Goal: Find specific page/section: Find specific page/section

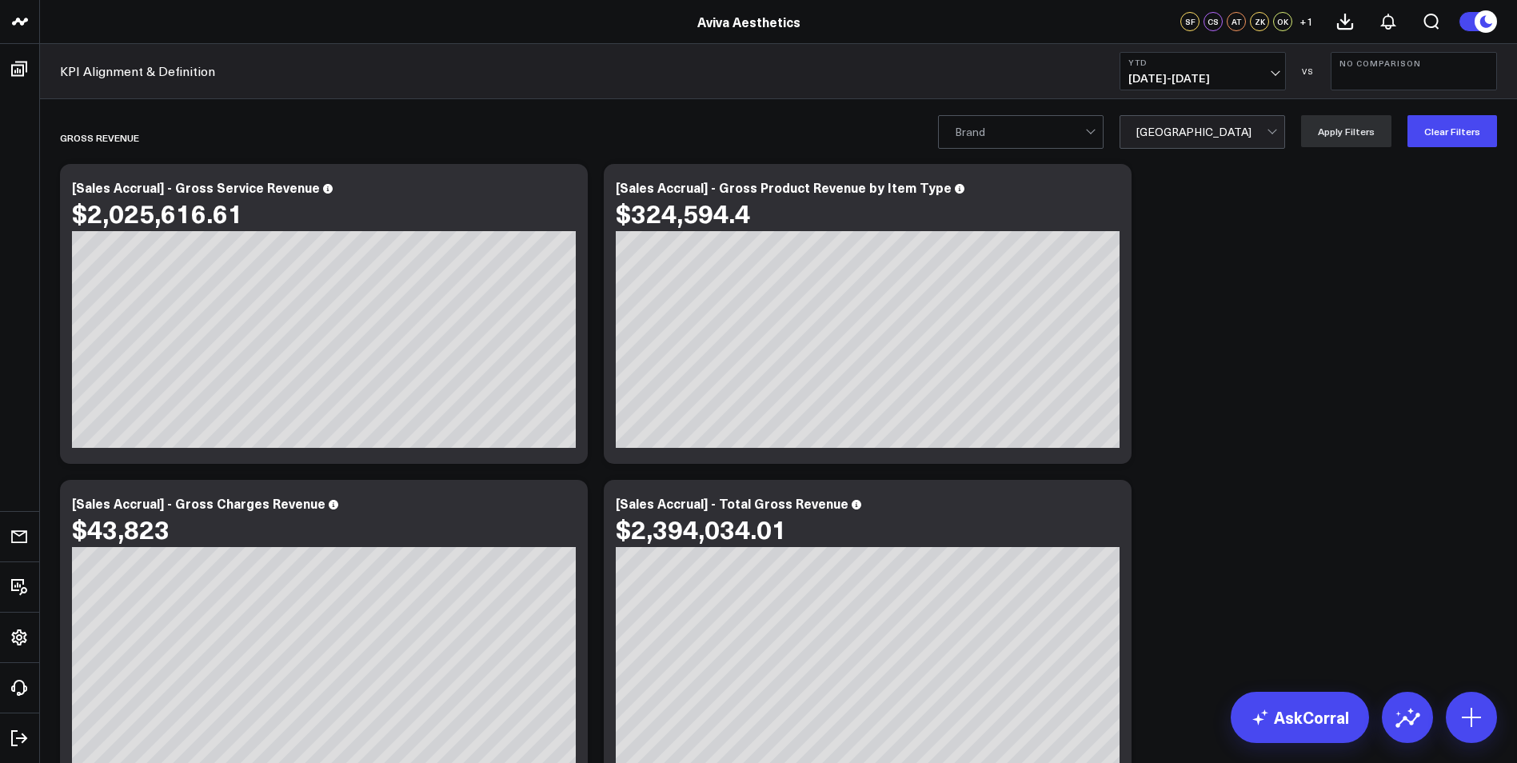
click at [1276, 134] on div at bounding box center [1274, 132] width 14 height 32
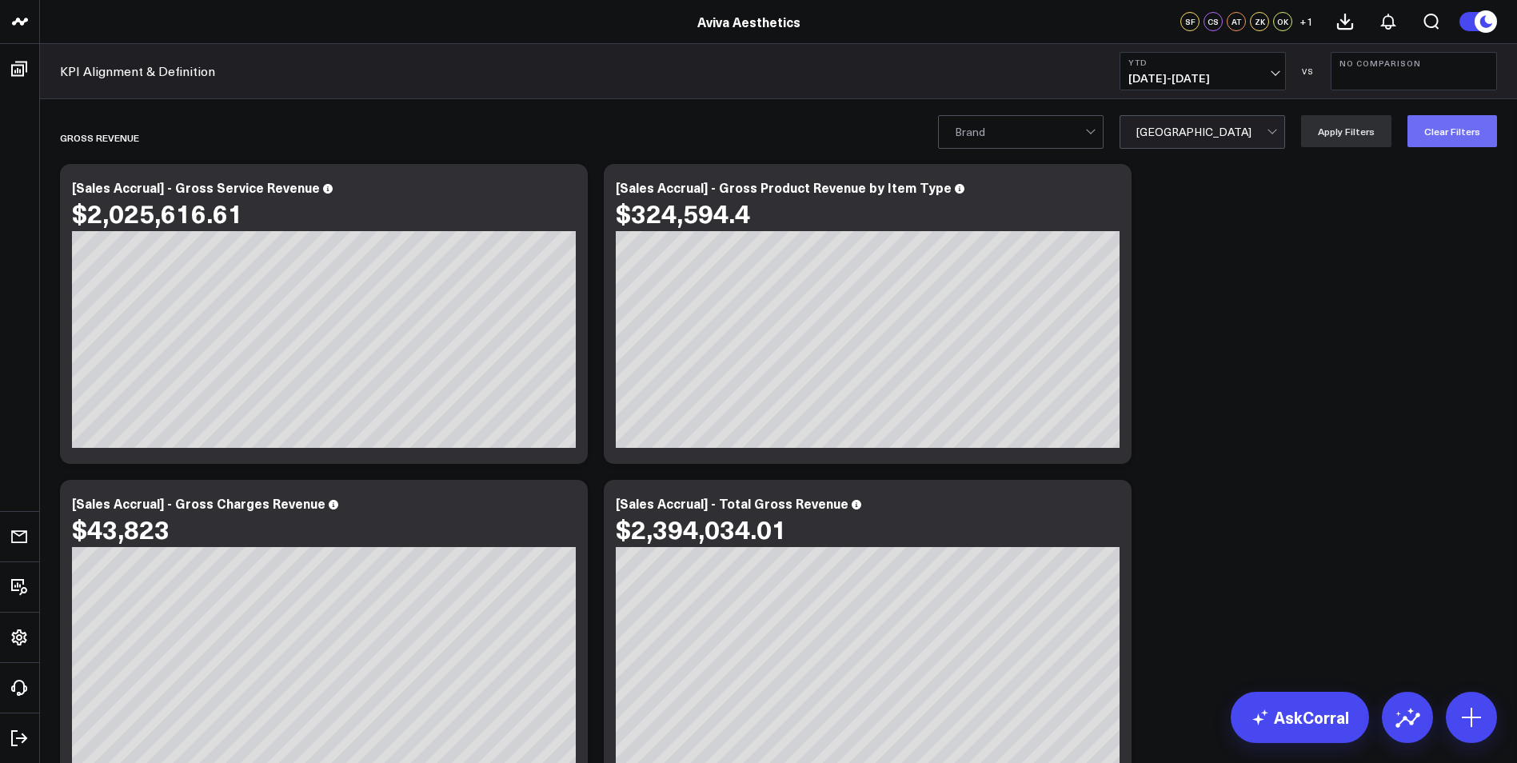
click at [1440, 128] on button "Clear Filters" at bounding box center [1453, 131] width 90 height 32
click at [1275, 134] on div at bounding box center [1274, 132] width 14 height 32
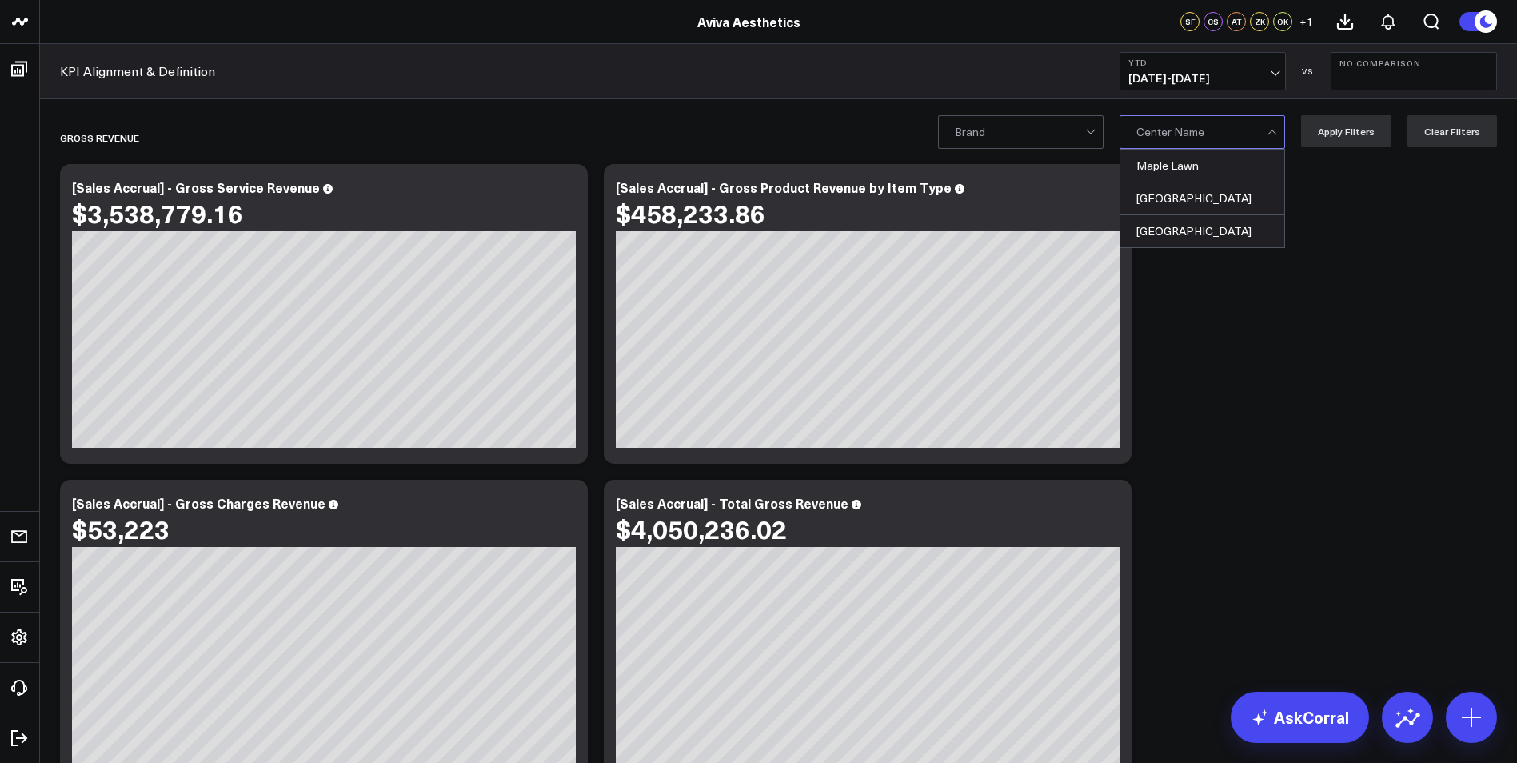
click at [1247, 130] on div at bounding box center [1202, 132] width 130 height 32
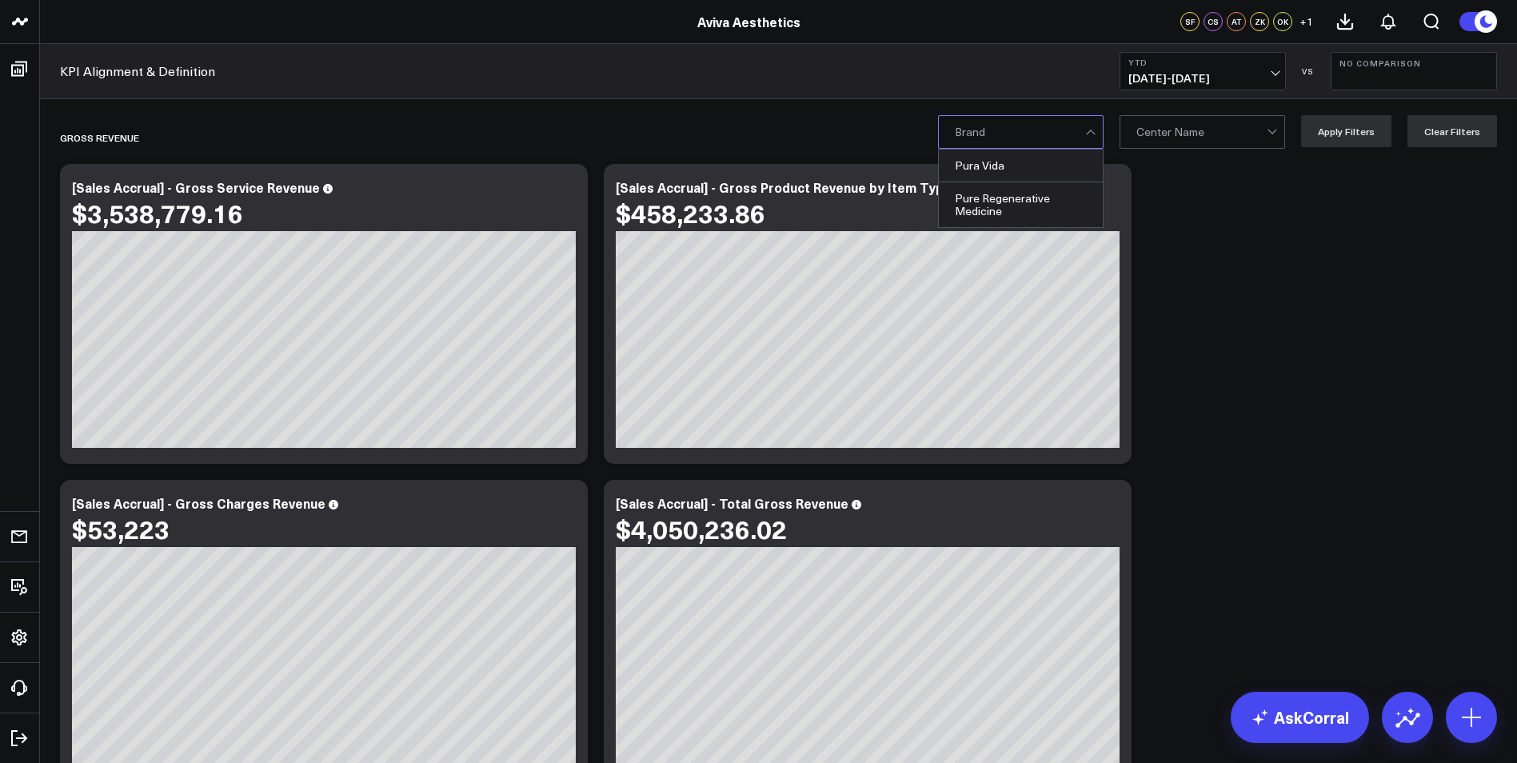
click at [1078, 141] on div at bounding box center [1020, 132] width 130 height 32
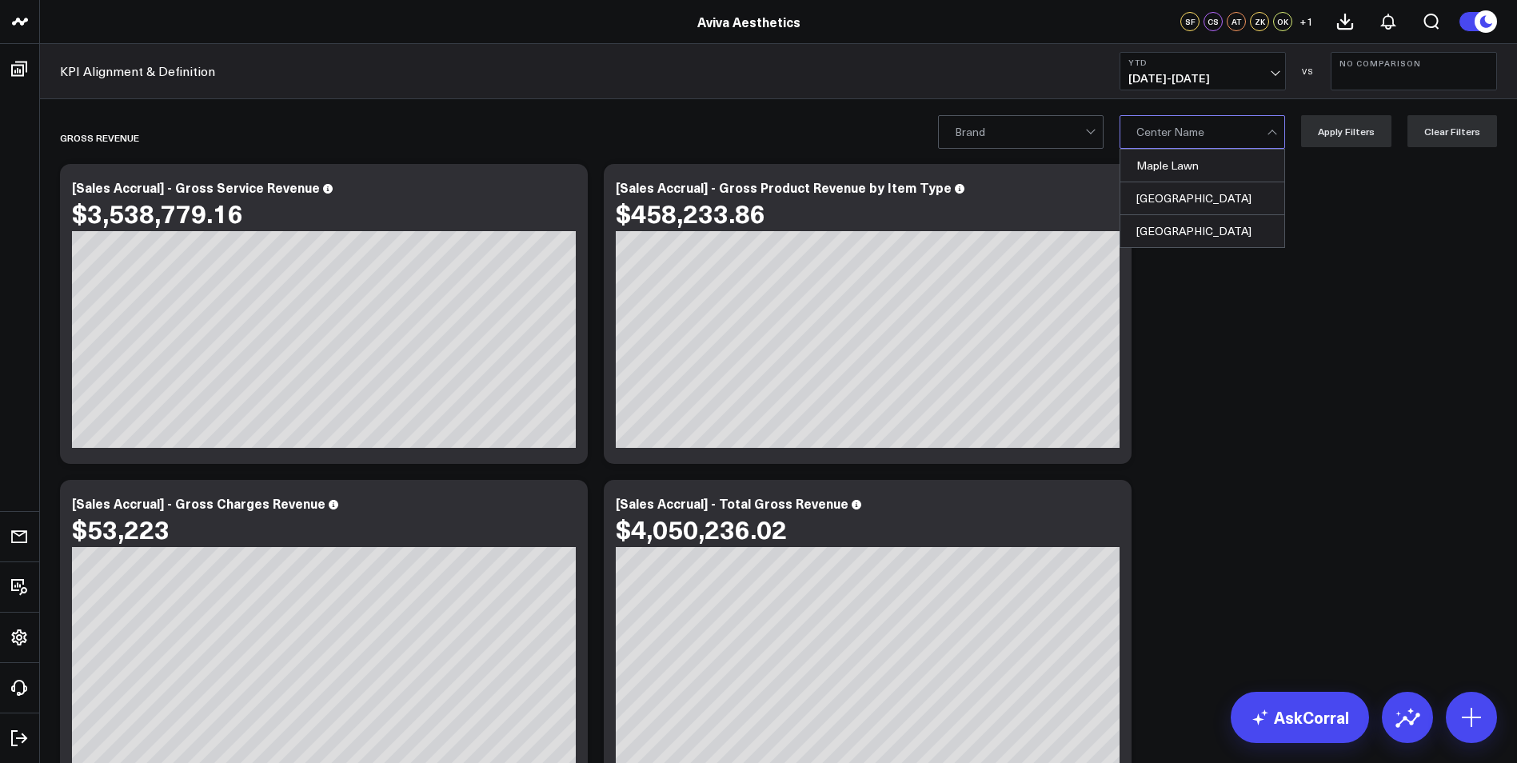
click at [1264, 136] on div at bounding box center [1202, 132] width 130 height 32
click at [1256, 167] on div "Maple Lawn" at bounding box center [1203, 166] width 164 height 33
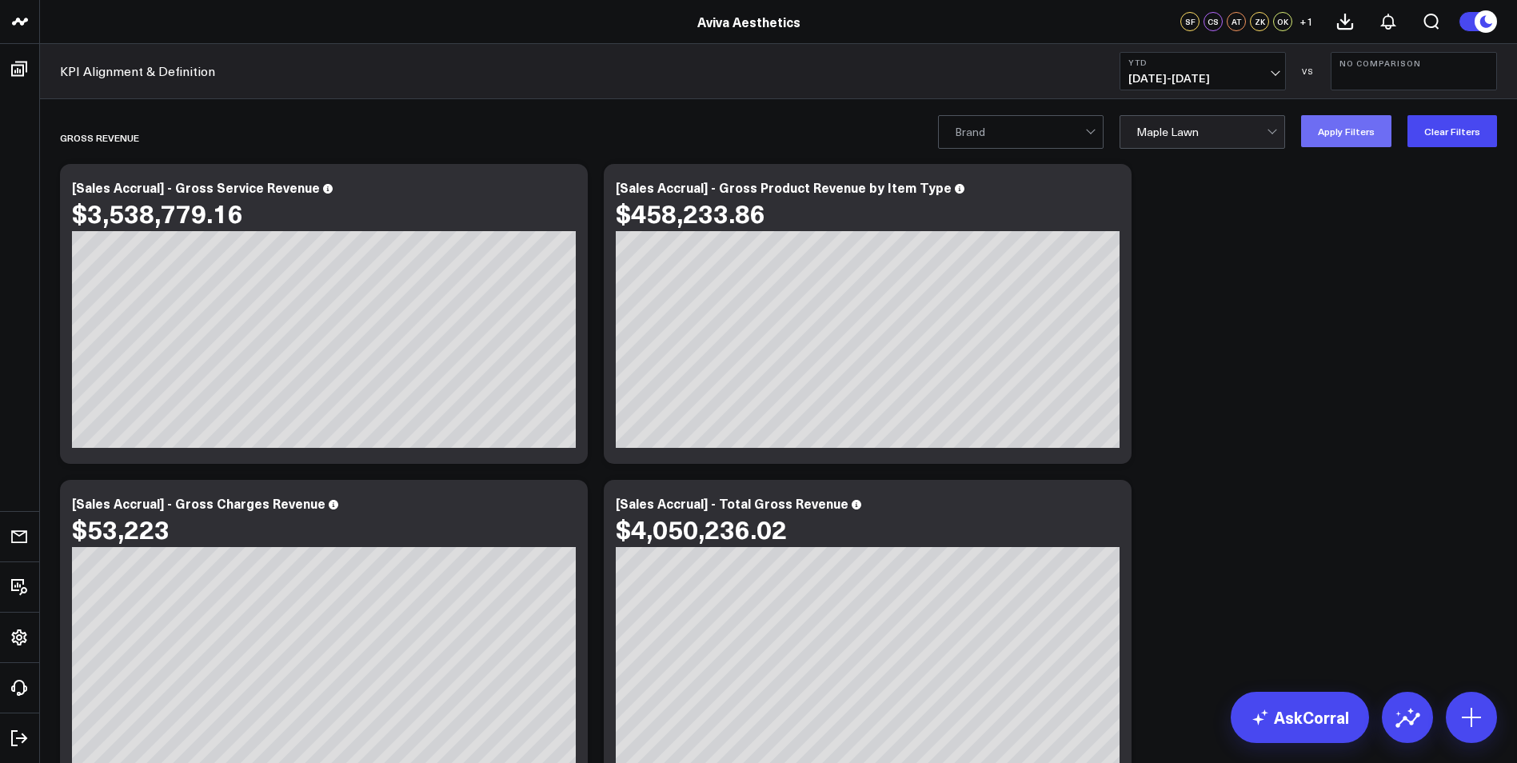
click at [1347, 137] on button "Apply Filters" at bounding box center [1346, 131] width 90 height 32
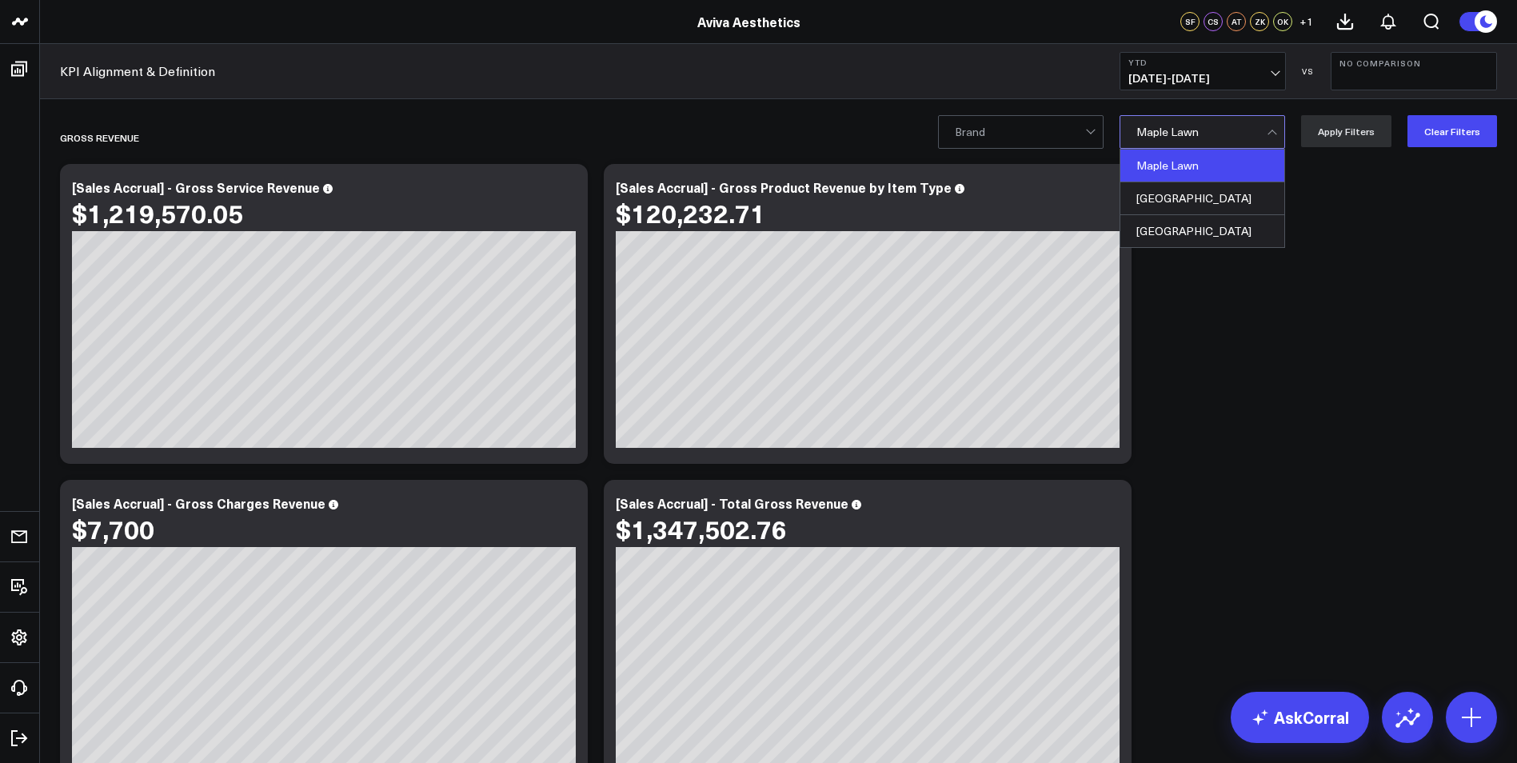
click at [1276, 132] on div at bounding box center [1272, 134] width 9 height 9
click at [1246, 205] on div "[GEOGRAPHIC_DATA]" at bounding box center [1203, 198] width 164 height 33
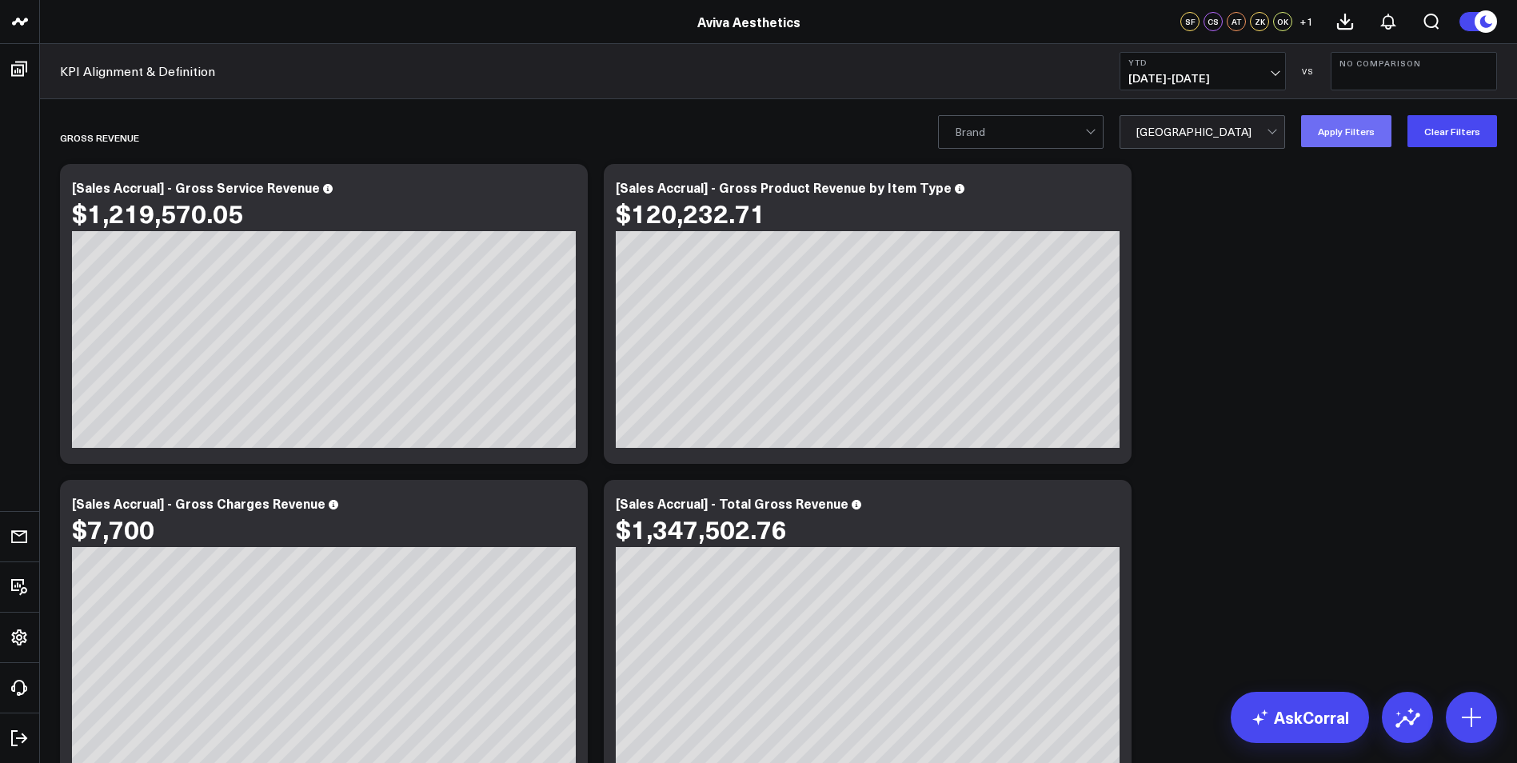
click at [1348, 134] on button "Apply Filters" at bounding box center [1346, 131] width 90 height 32
click at [1279, 137] on div at bounding box center [1274, 132] width 14 height 32
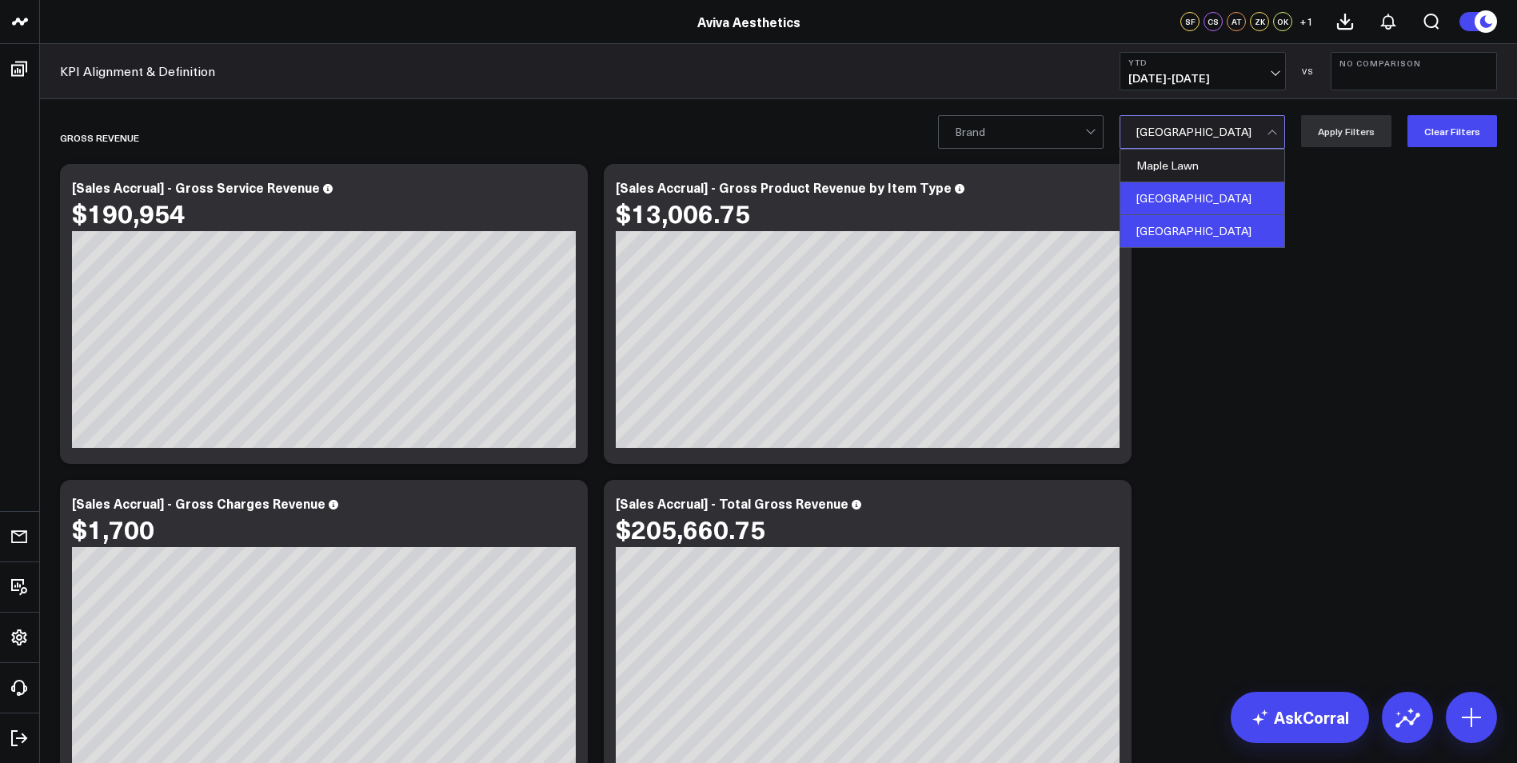
click at [1255, 228] on div "[GEOGRAPHIC_DATA]" at bounding box center [1203, 231] width 164 height 32
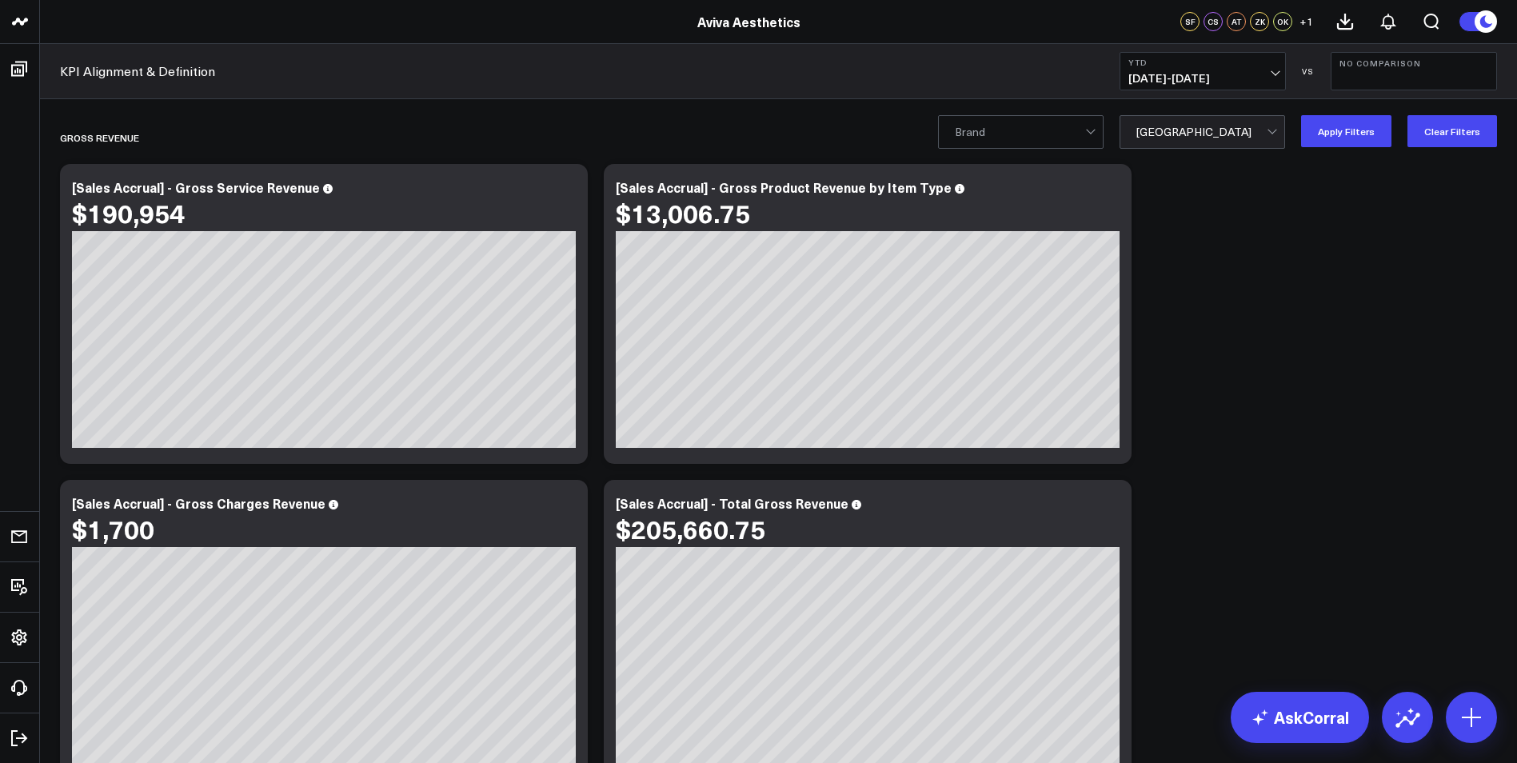
click at [1356, 130] on button "Apply Filters" at bounding box center [1346, 131] width 90 height 32
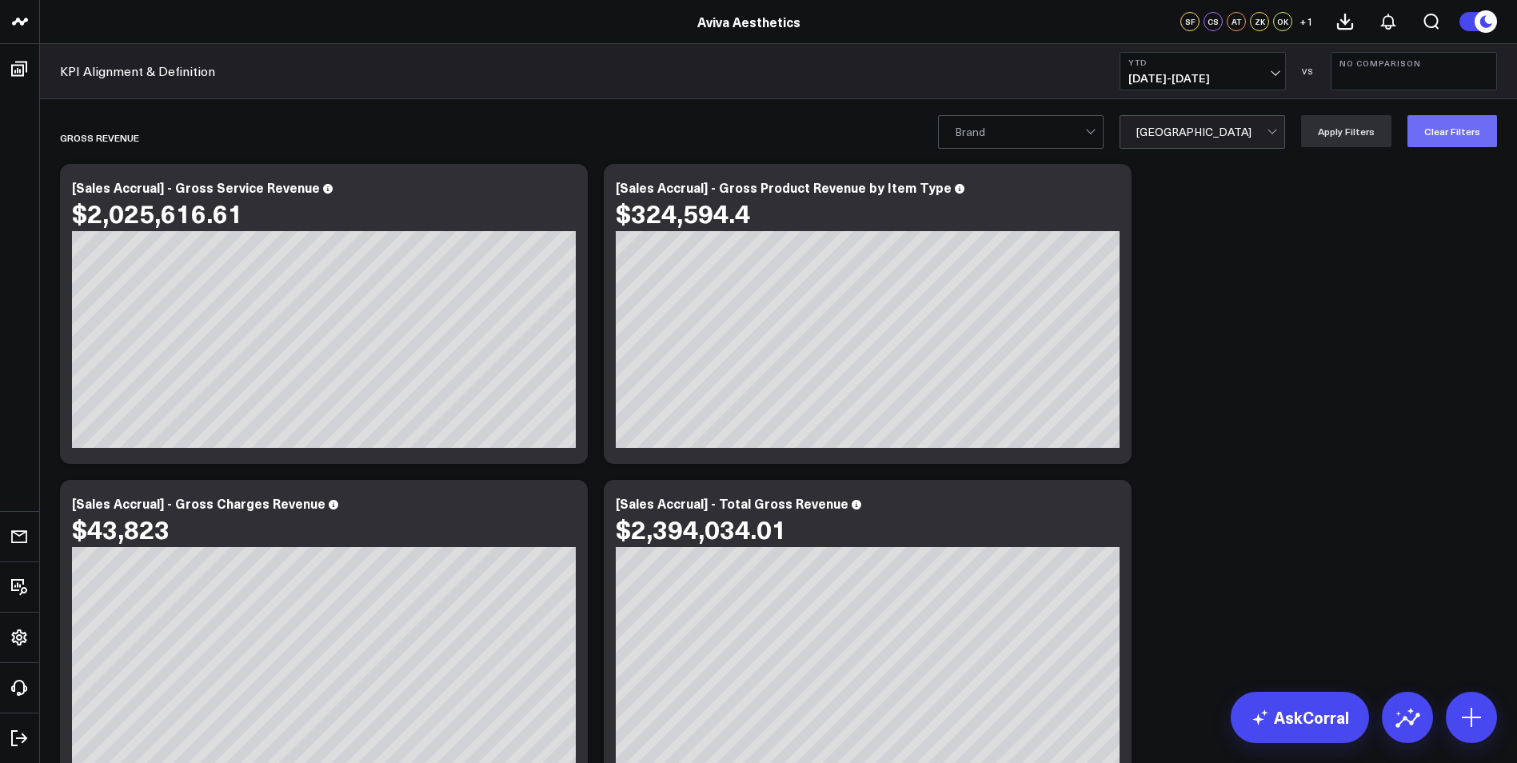
click at [1469, 141] on button "Clear Filters" at bounding box center [1453, 131] width 90 height 32
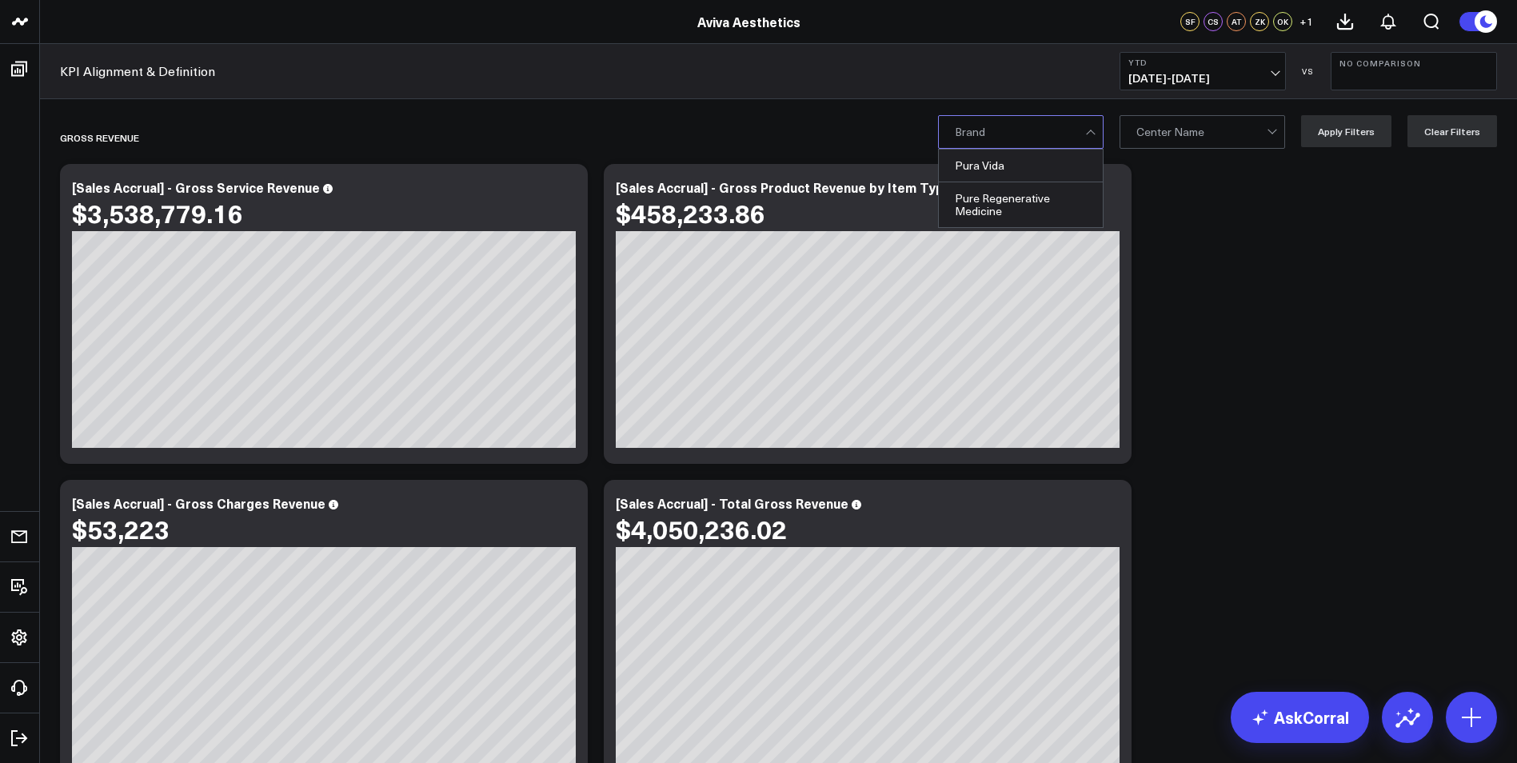
click at [1085, 133] on div at bounding box center [1020, 132] width 130 height 32
click at [1059, 199] on div "Pure Regenerative Medicine" at bounding box center [1021, 204] width 164 height 45
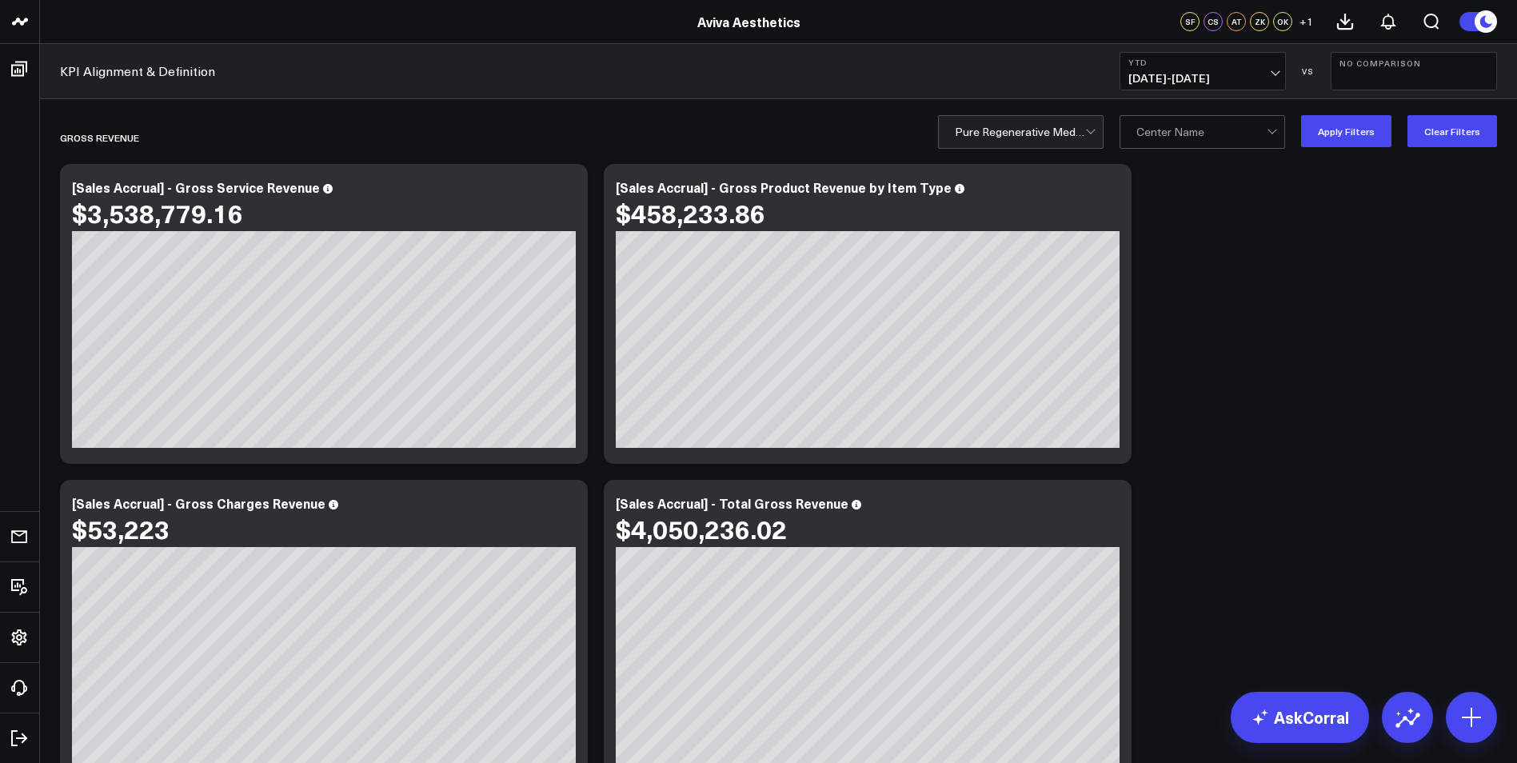
drag, startPoint x: 1356, startPoint y: 135, endPoint x: 1332, endPoint y: 211, distance: 79.7
click at [1357, 137] on button "Apply Filters" at bounding box center [1346, 131] width 90 height 32
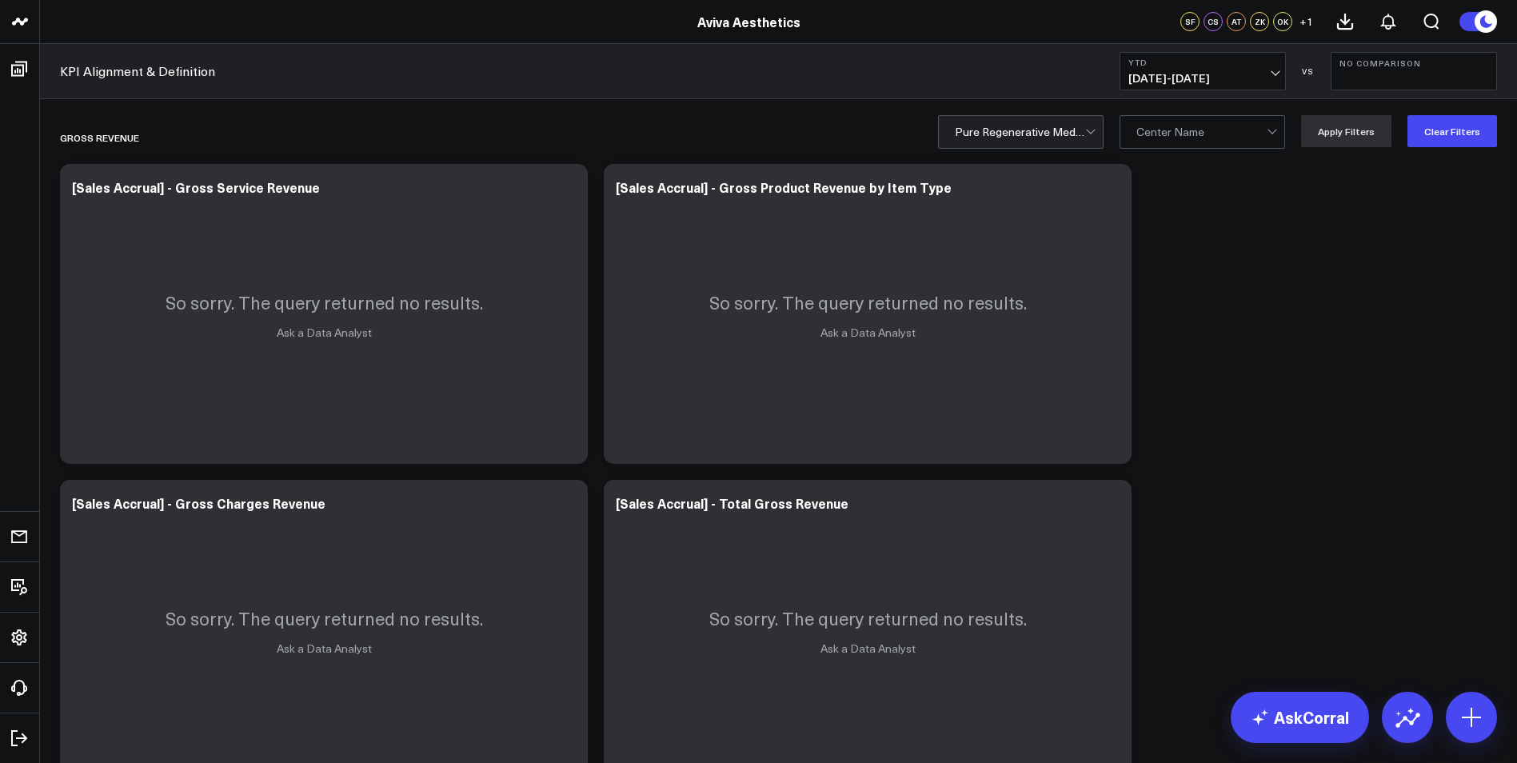
click at [1093, 134] on div at bounding box center [1092, 132] width 14 height 32
click at [1073, 138] on div at bounding box center [1020, 132] width 130 height 32
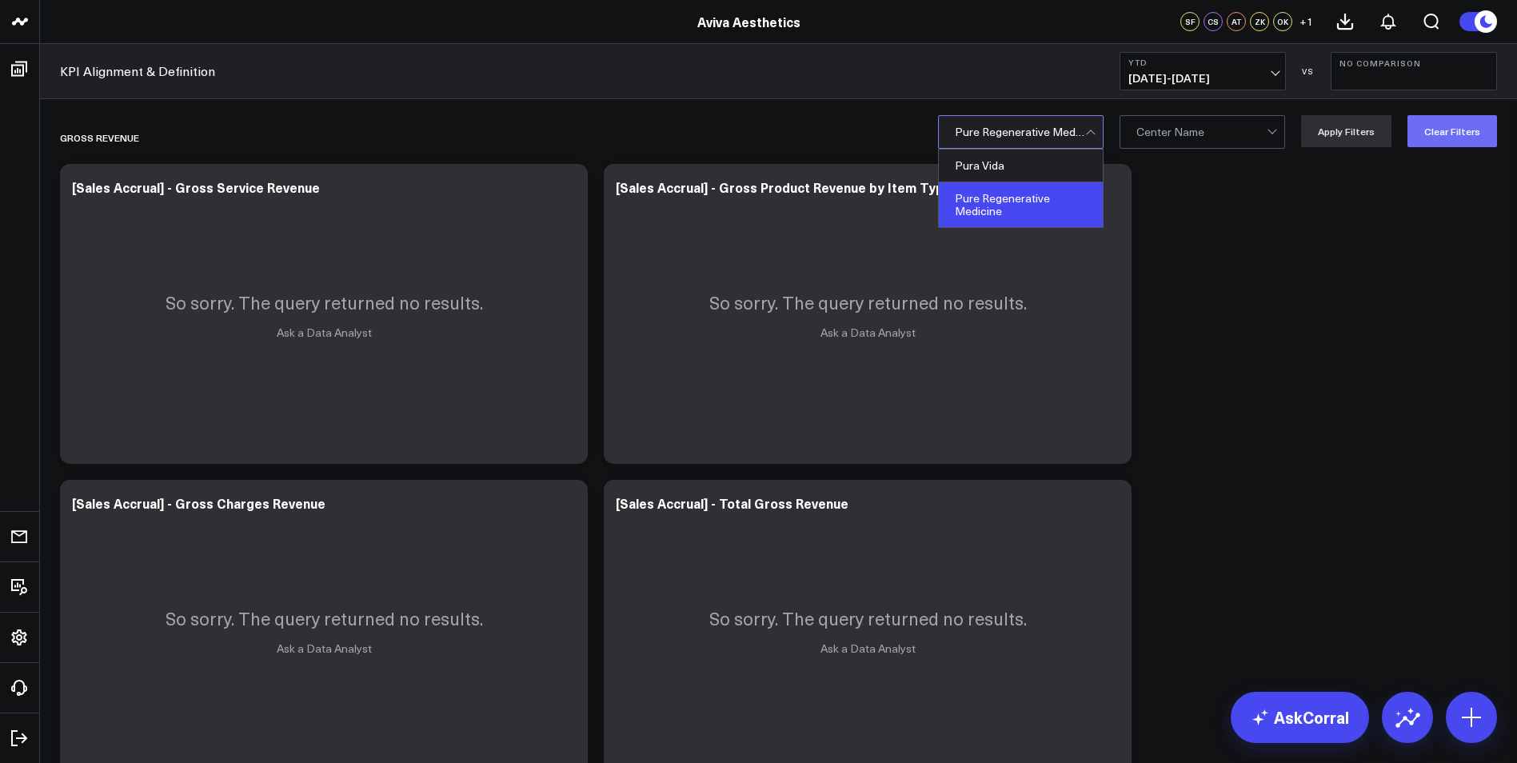
click at [1452, 125] on button "Clear Filters" at bounding box center [1453, 131] width 90 height 32
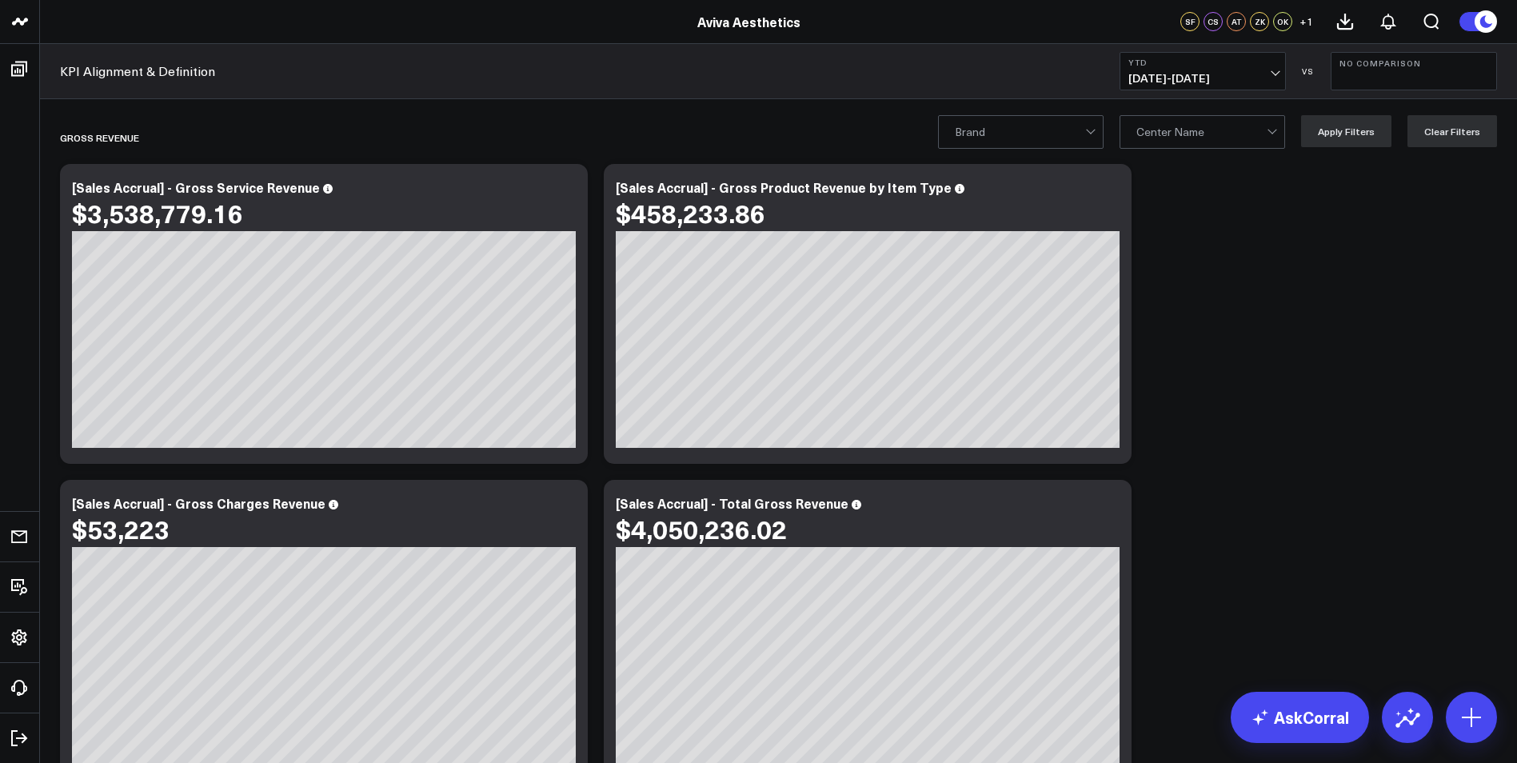
click at [1264, 137] on div at bounding box center [1202, 132] width 130 height 32
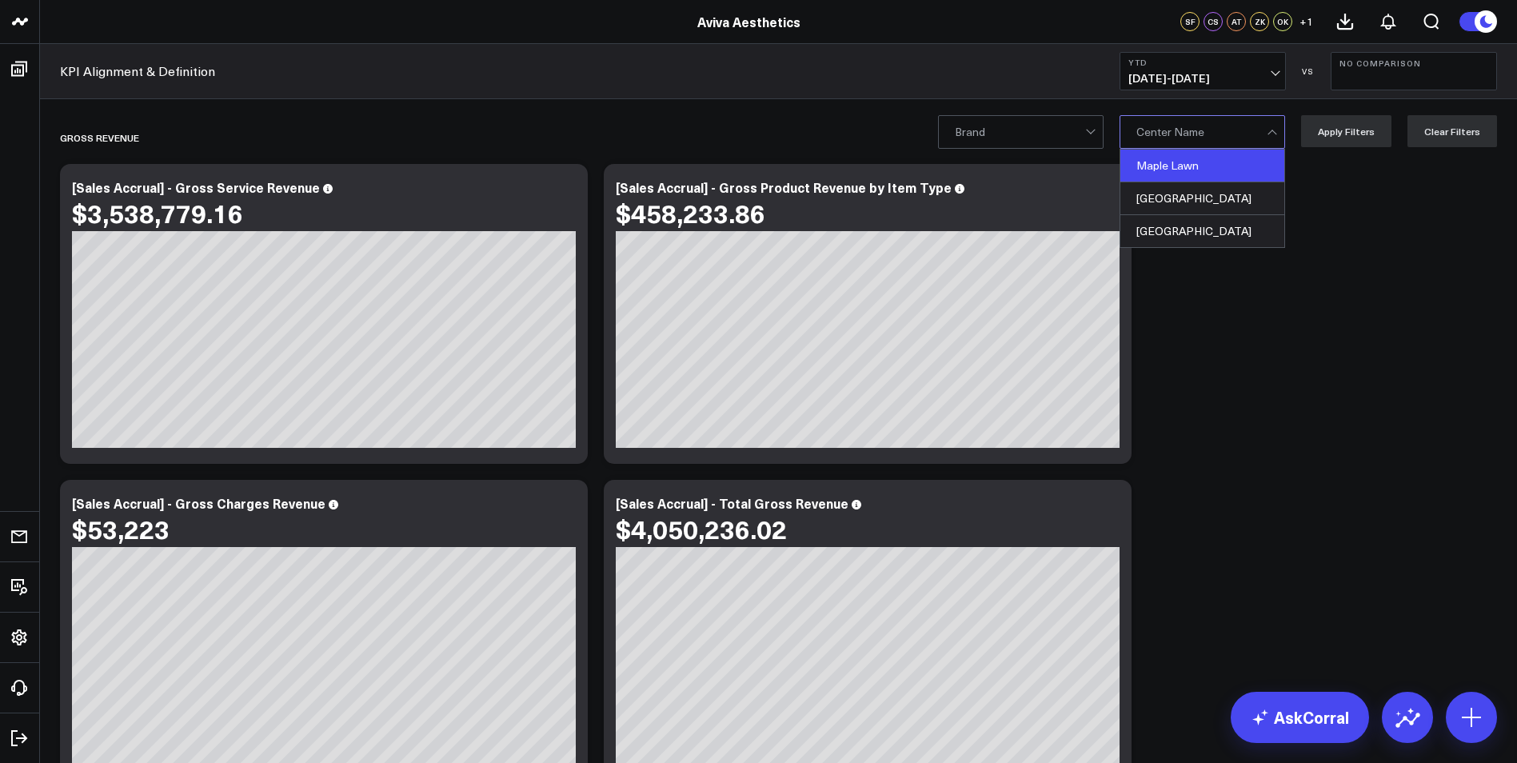
click at [1237, 166] on div "Maple Lawn" at bounding box center [1203, 166] width 164 height 33
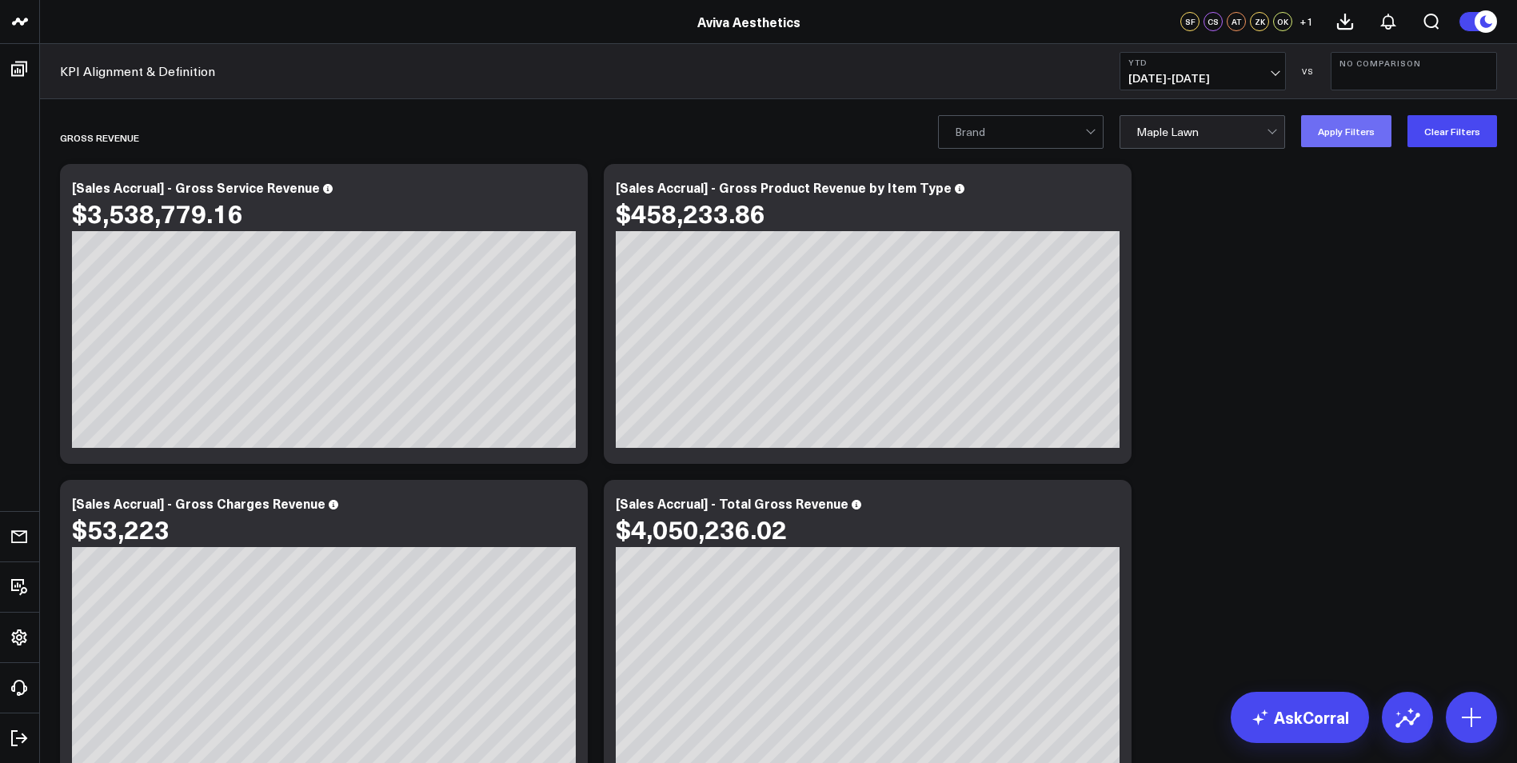
click at [1340, 138] on button "Apply Filters" at bounding box center [1346, 131] width 90 height 32
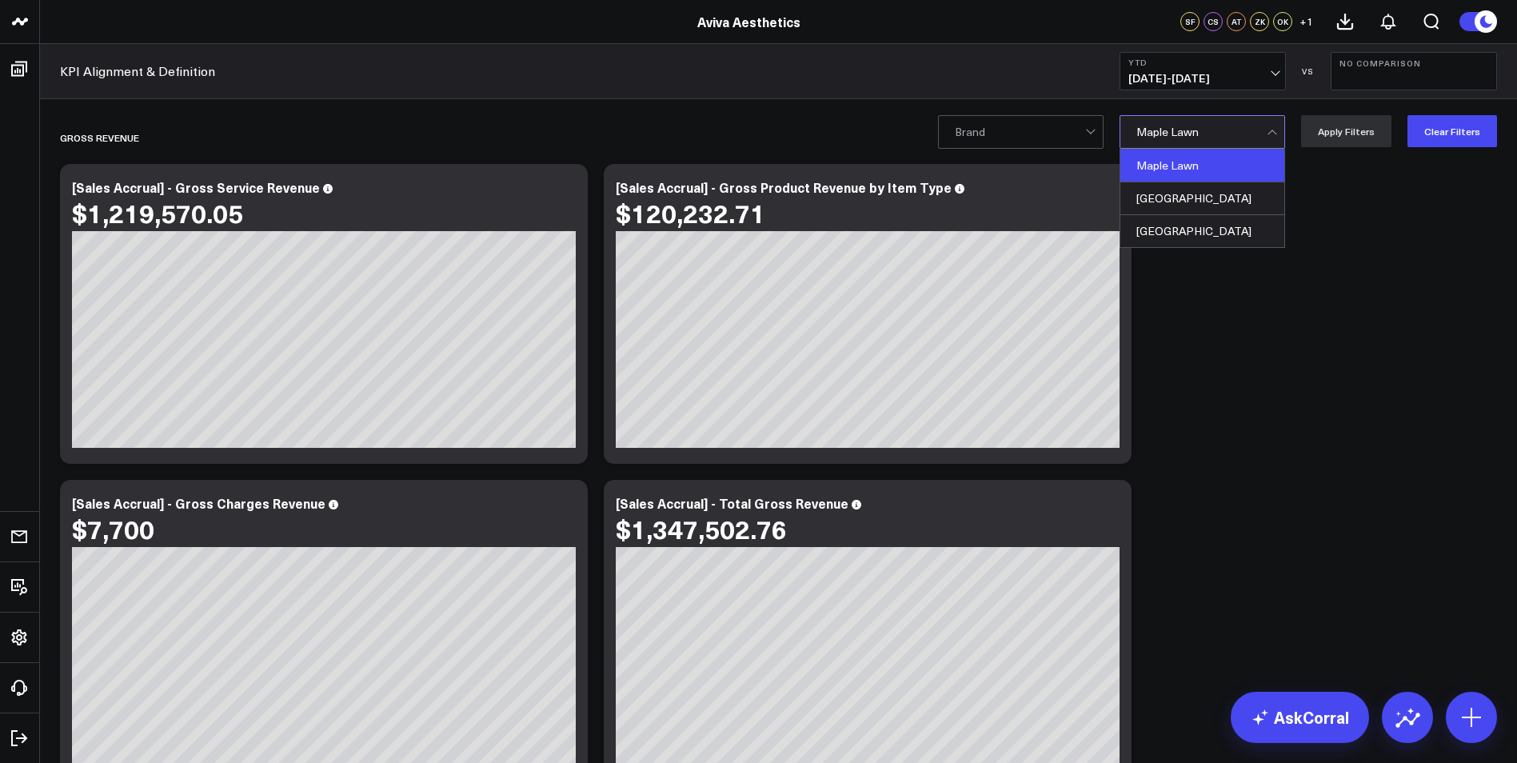
click at [1272, 132] on div at bounding box center [1274, 132] width 14 height 32
click at [1252, 197] on div "[GEOGRAPHIC_DATA]" at bounding box center [1203, 198] width 164 height 33
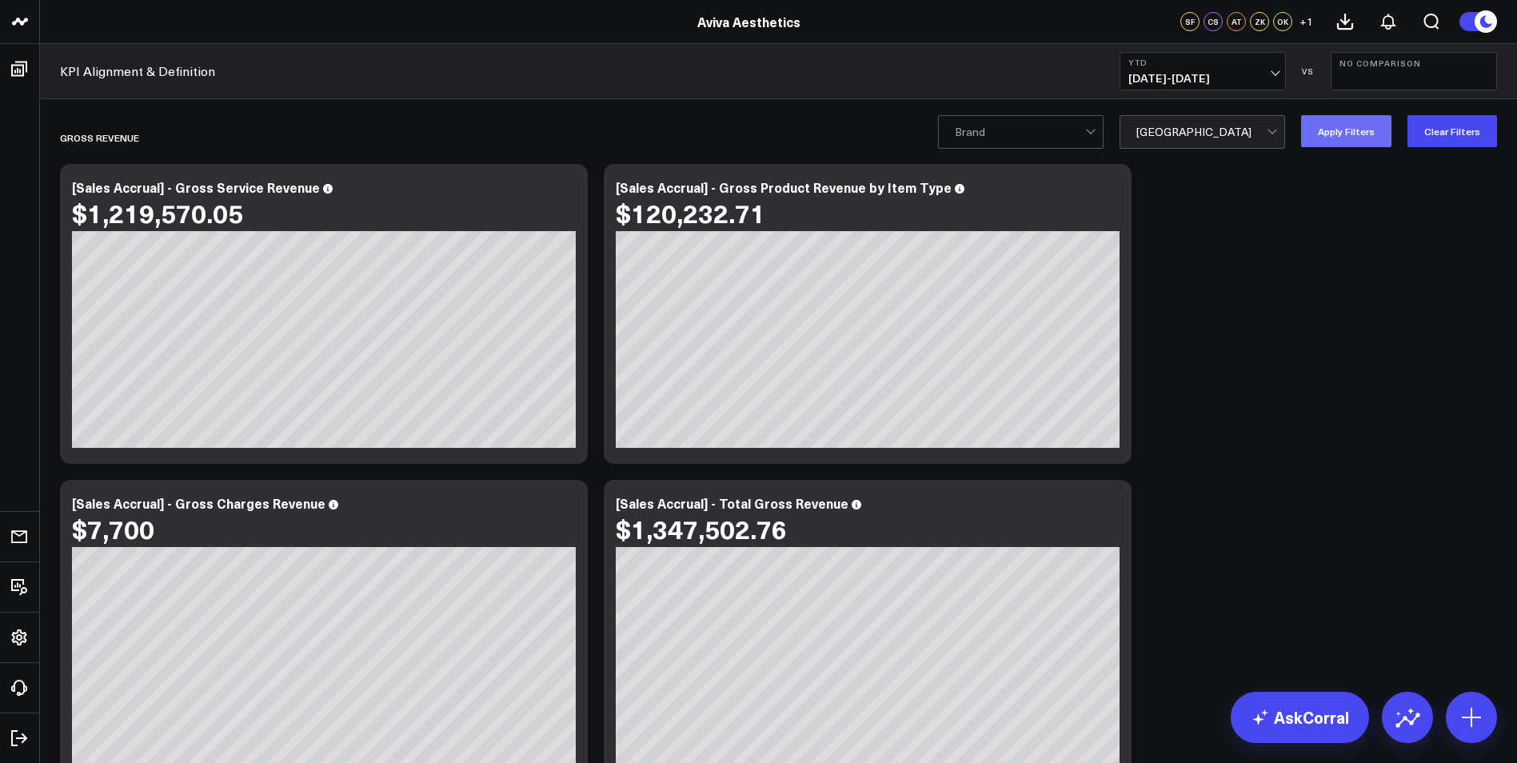
click at [1340, 138] on button "Apply Filters" at bounding box center [1346, 131] width 90 height 32
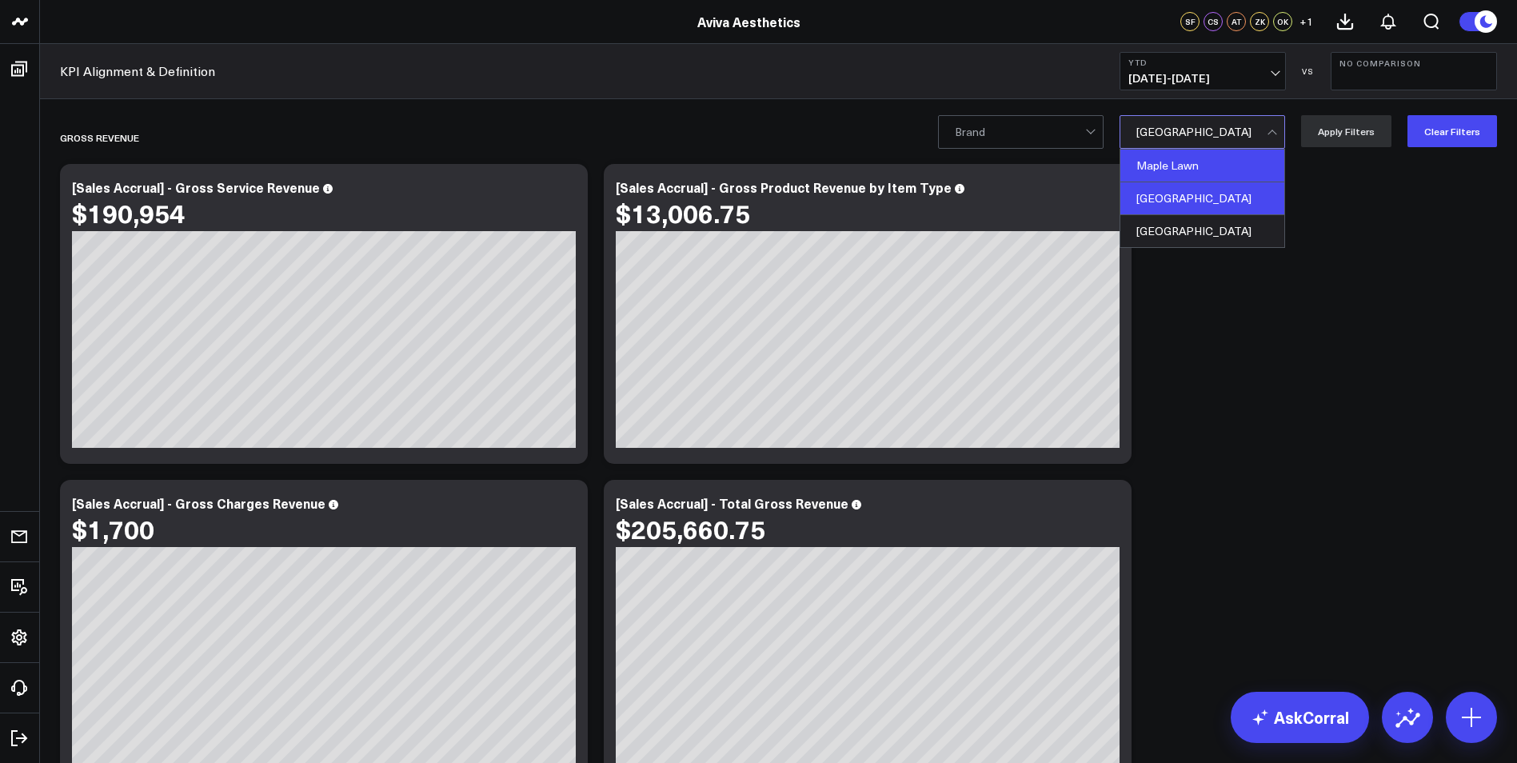
drag, startPoint x: 1233, startPoint y: 135, endPoint x: 1229, endPoint y: 157, distance: 22.1
click at [1233, 136] on div at bounding box center [1202, 132] width 130 height 32
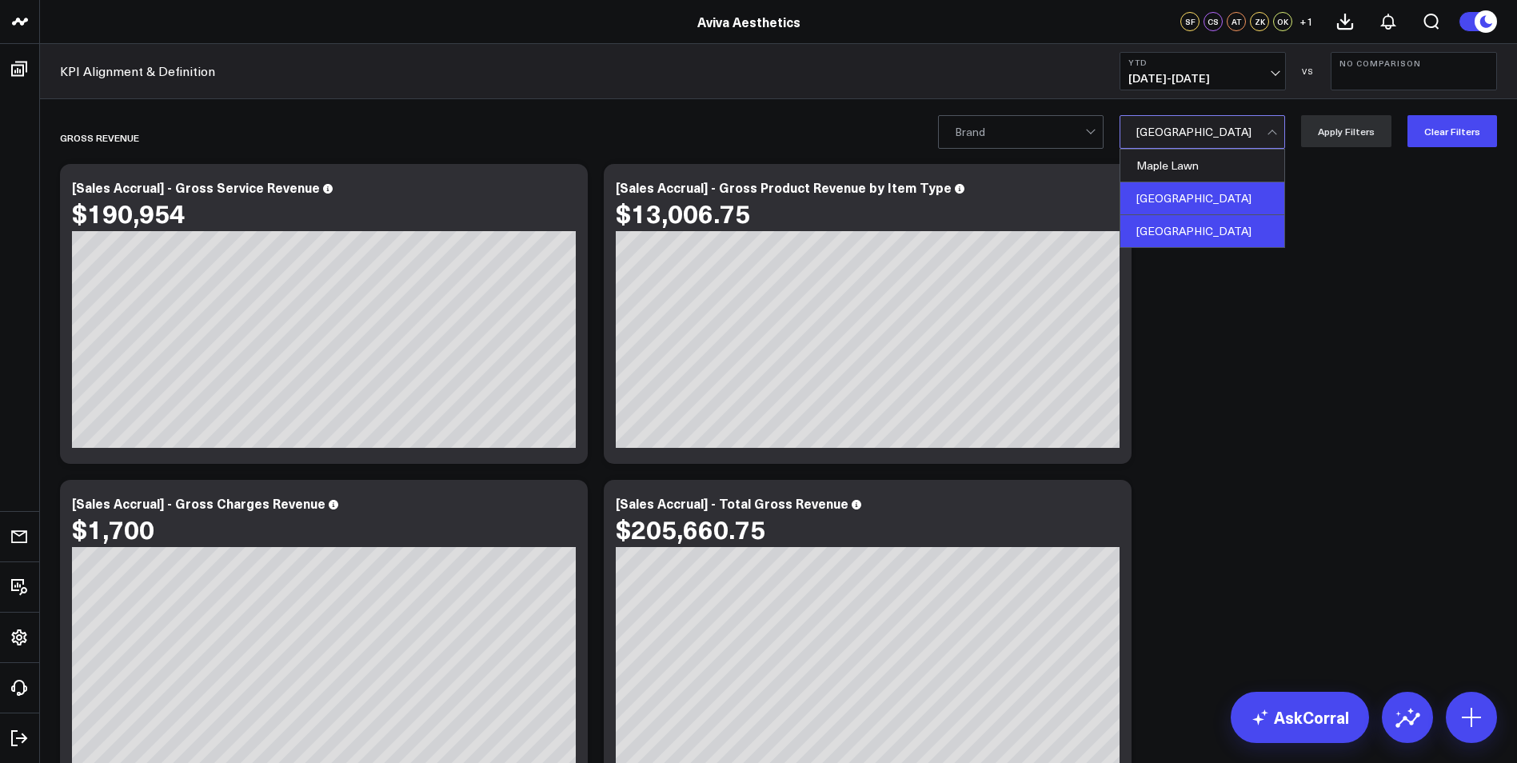
click at [1217, 225] on div "[GEOGRAPHIC_DATA]" at bounding box center [1203, 231] width 164 height 32
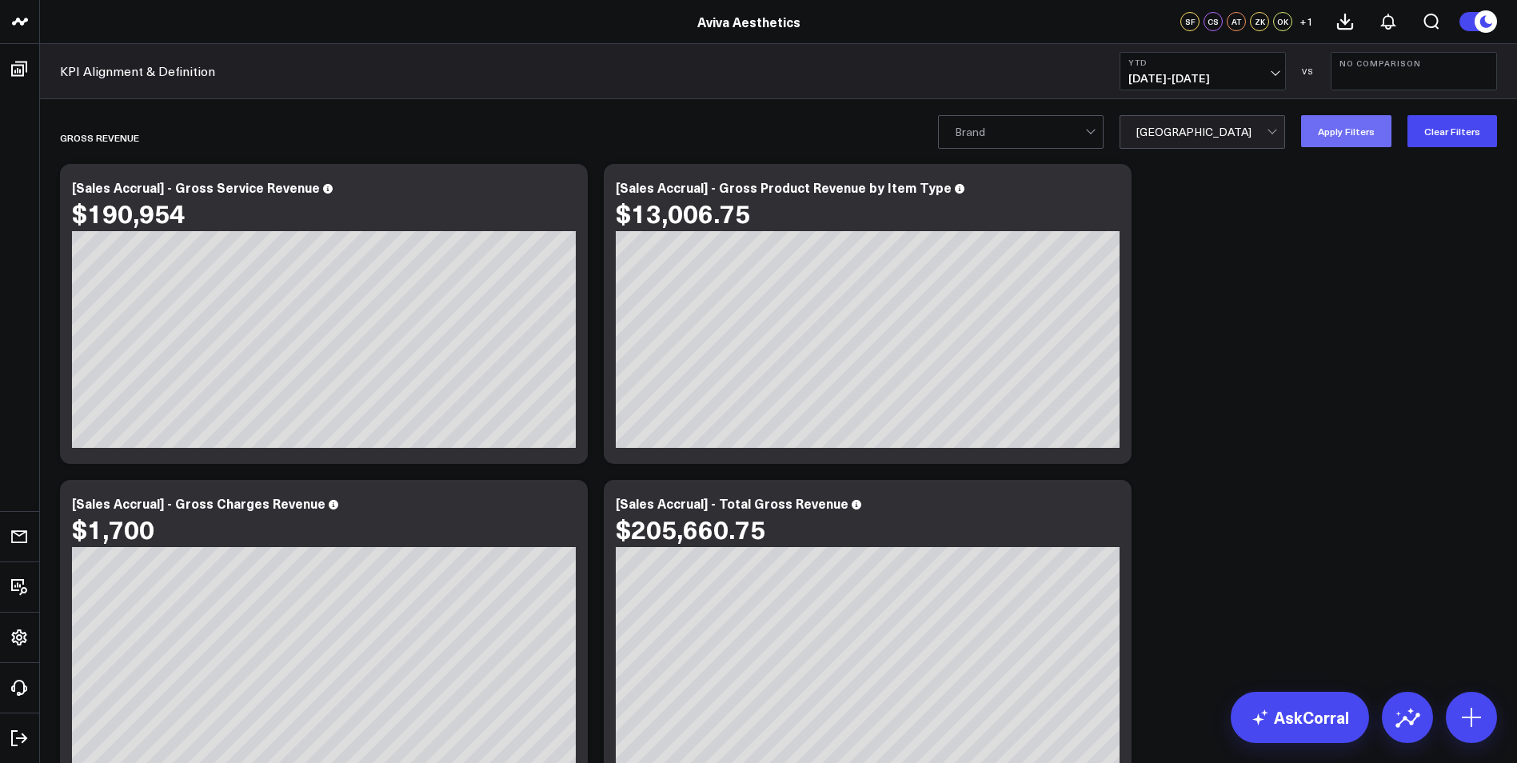
click at [1328, 134] on button "Apply Filters" at bounding box center [1346, 131] width 90 height 32
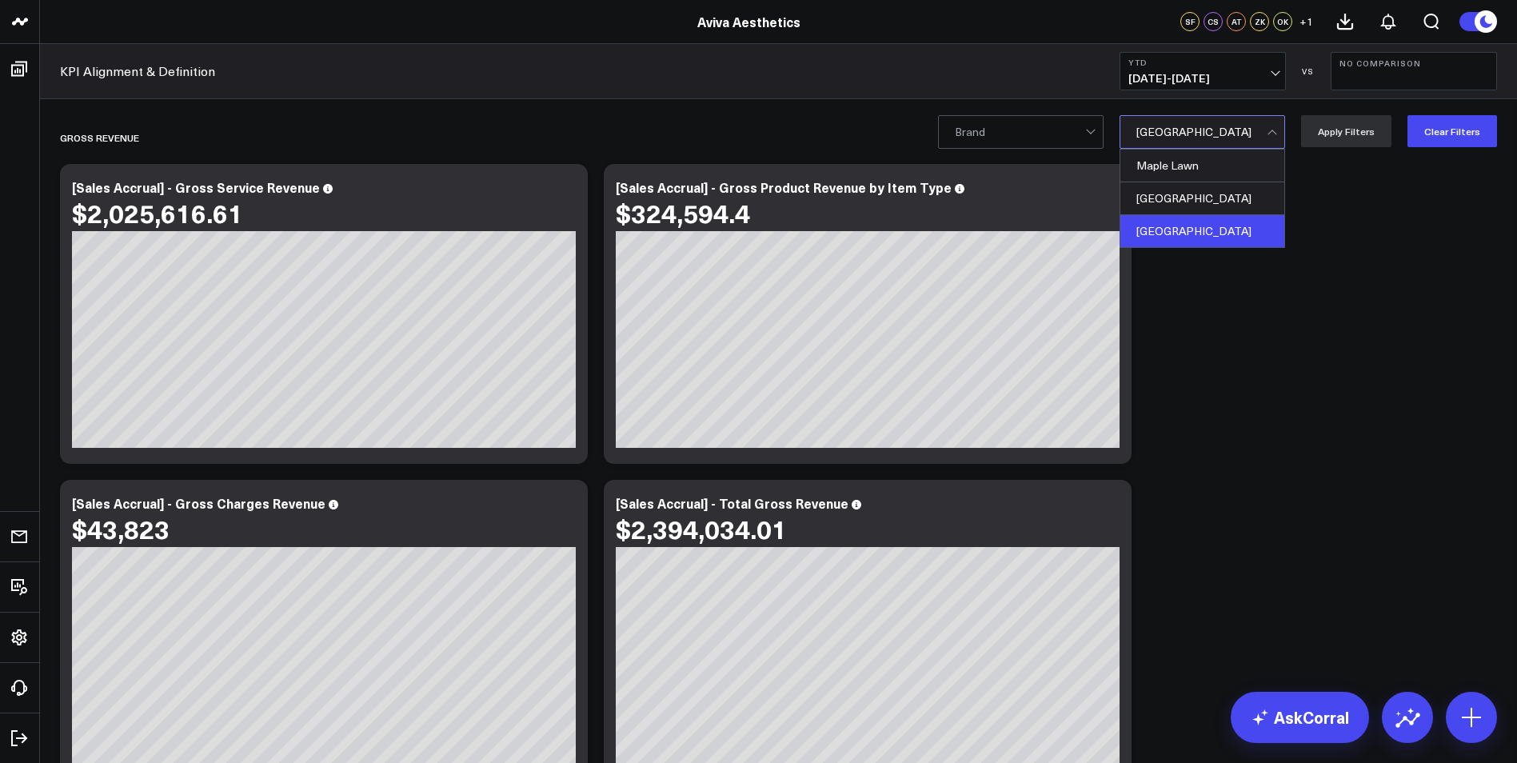
click at [1267, 132] on div at bounding box center [1202, 132] width 130 height 32
click at [1240, 165] on div "Maple Lawn" at bounding box center [1203, 166] width 164 height 33
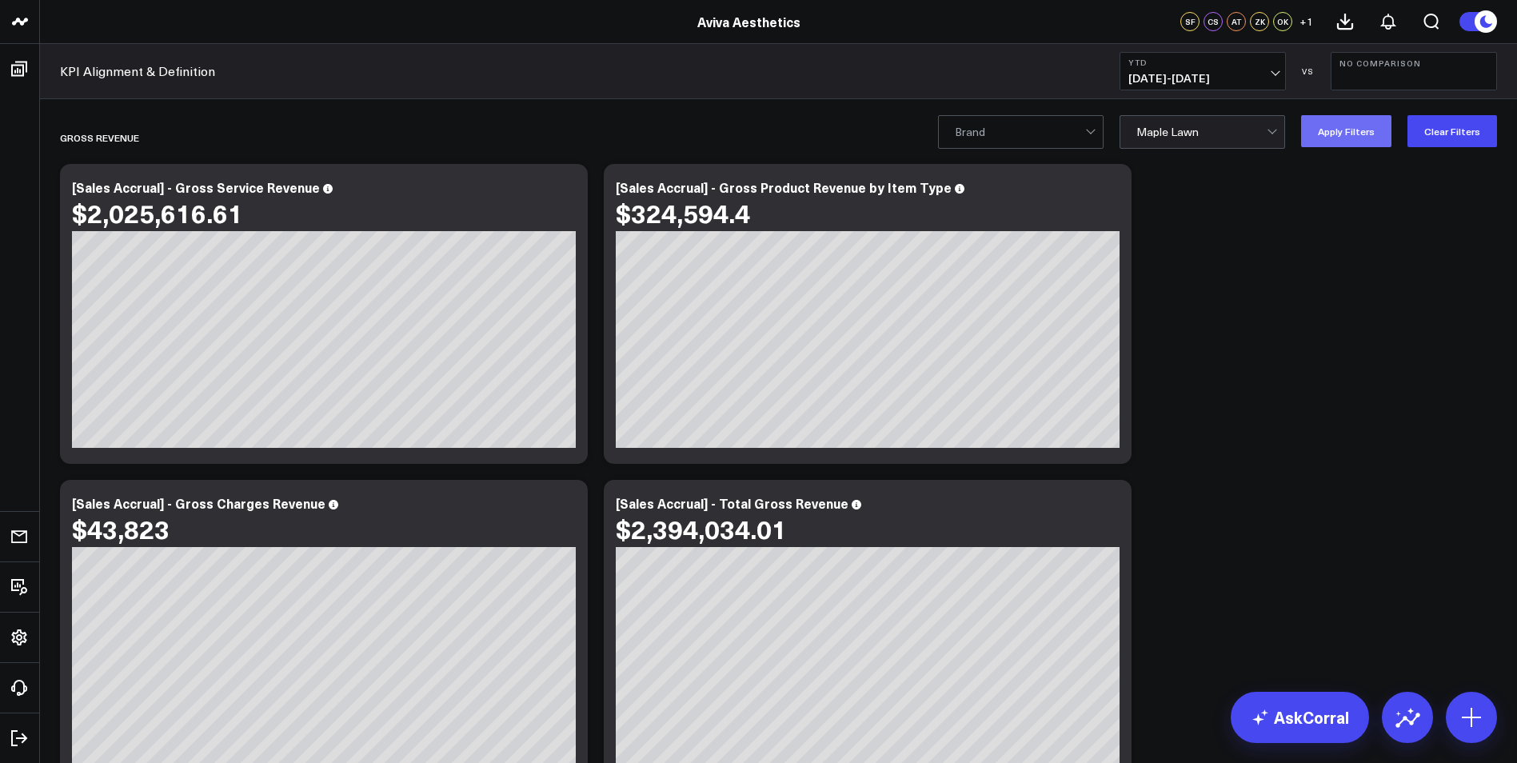
click at [1352, 135] on button "Apply Filters" at bounding box center [1346, 131] width 90 height 32
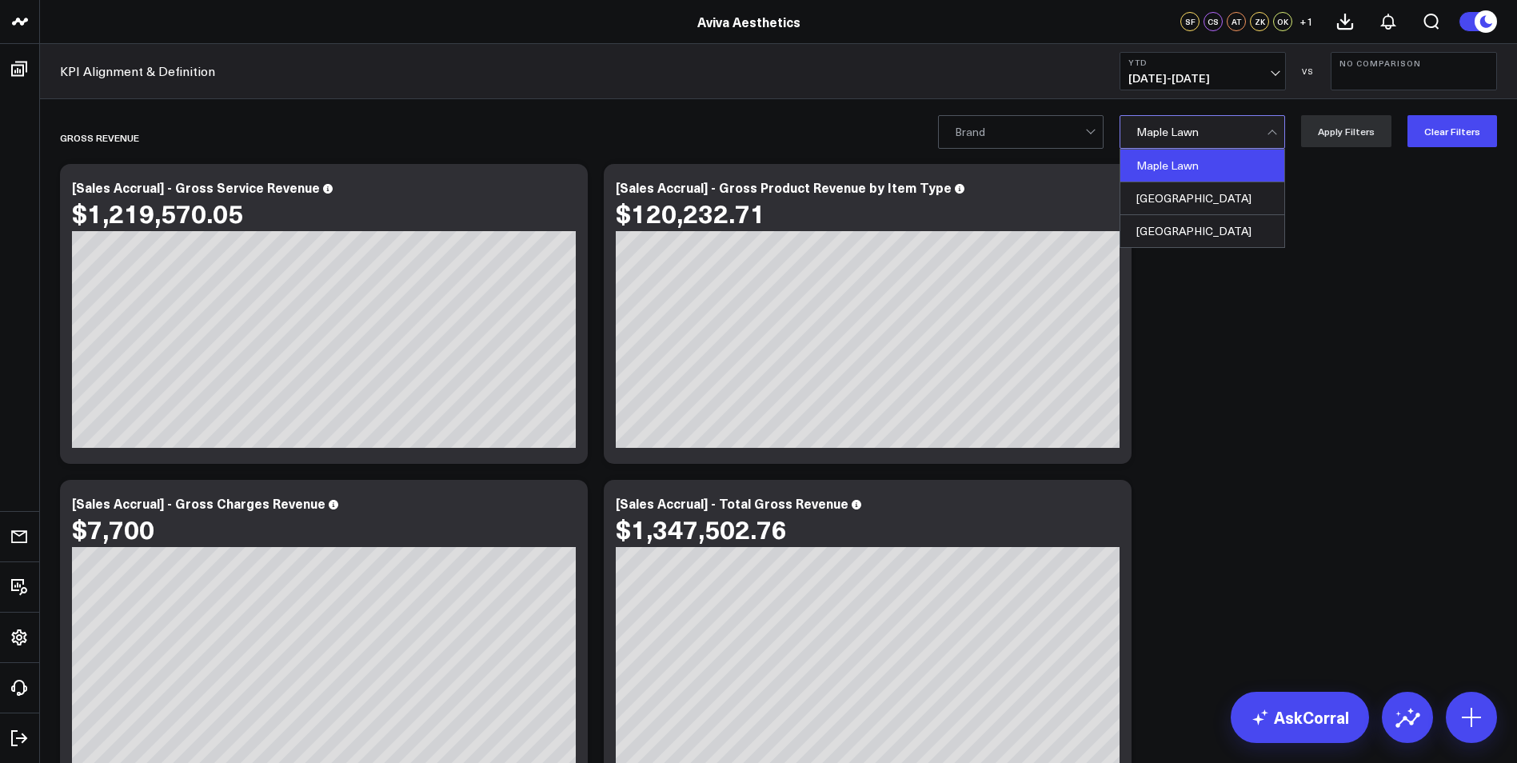
click at [1248, 130] on div at bounding box center [1202, 132] width 130 height 32
click at [1244, 193] on div "[GEOGRAPHIC_DATA]" at bounding box center [1203, 198] width 164 height 33
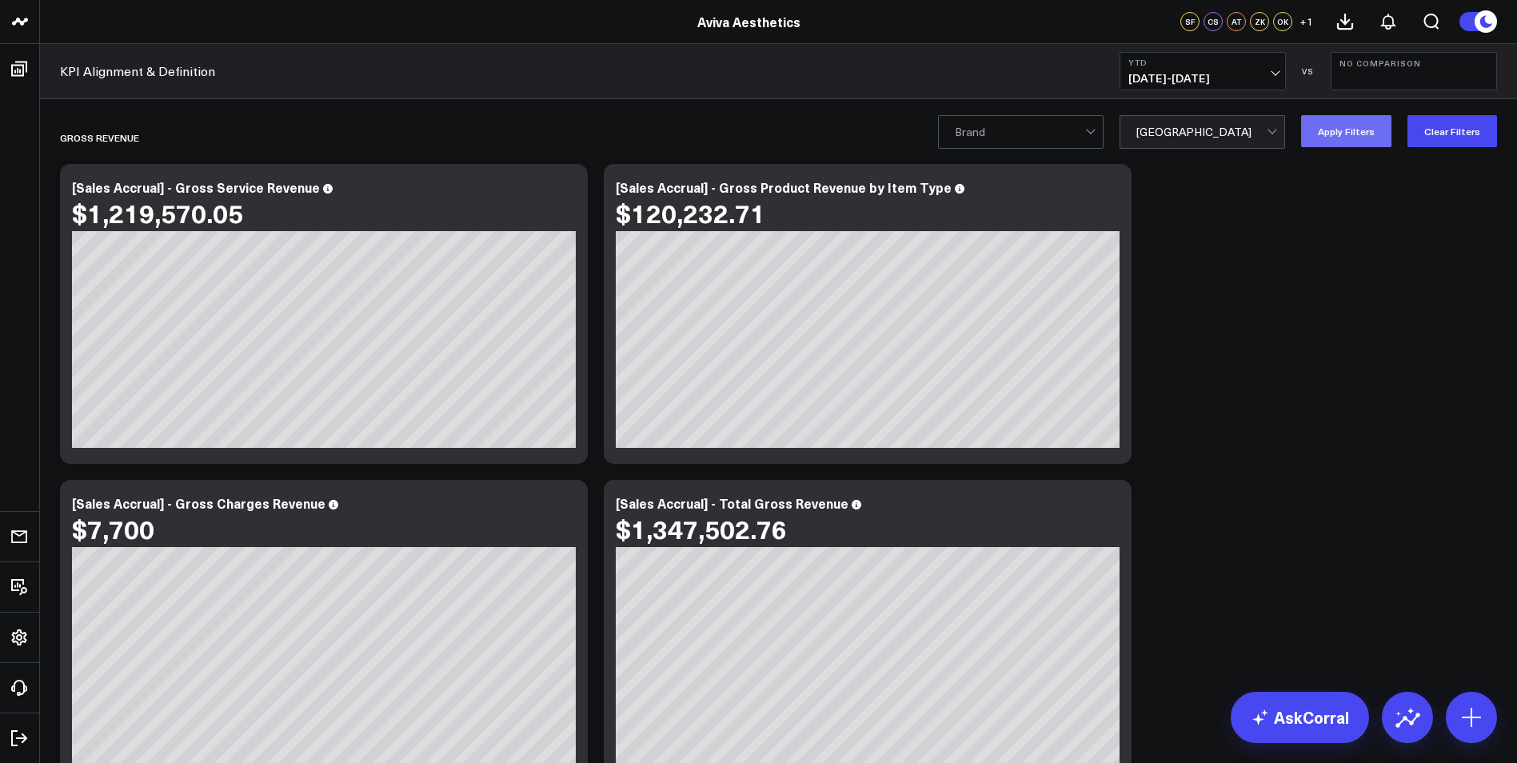
click at [1347, 135] on button "Apply Filters" at bounding box center [1346, 131] width 90 height 32
click at [1267, 132] on div at bounding box center [1202, 132] width 130 height 32
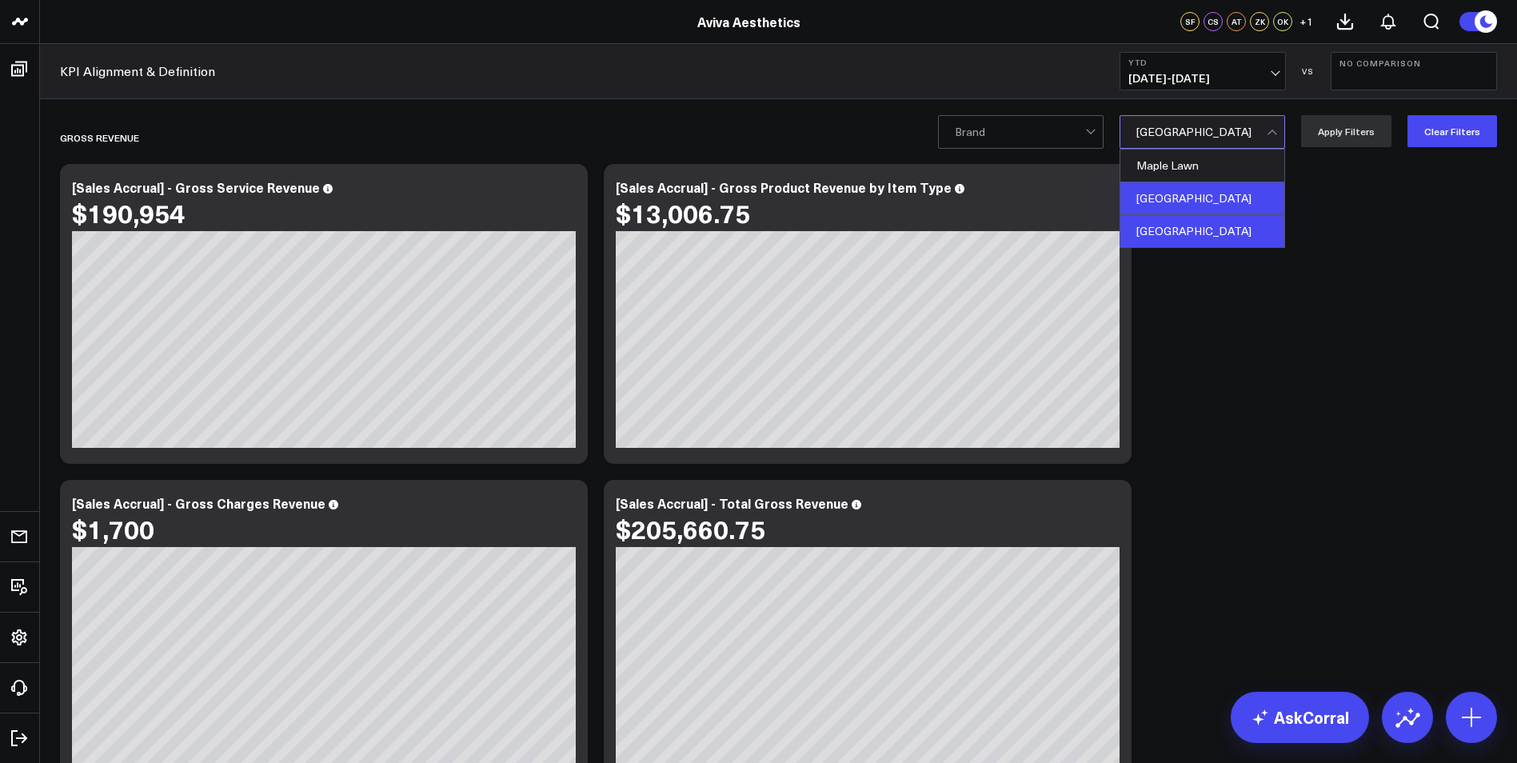
click at [1245, 230] on div "[GEOGRAPHIC_DATA]" at bounding box center [1203, 231] width 164 height 32
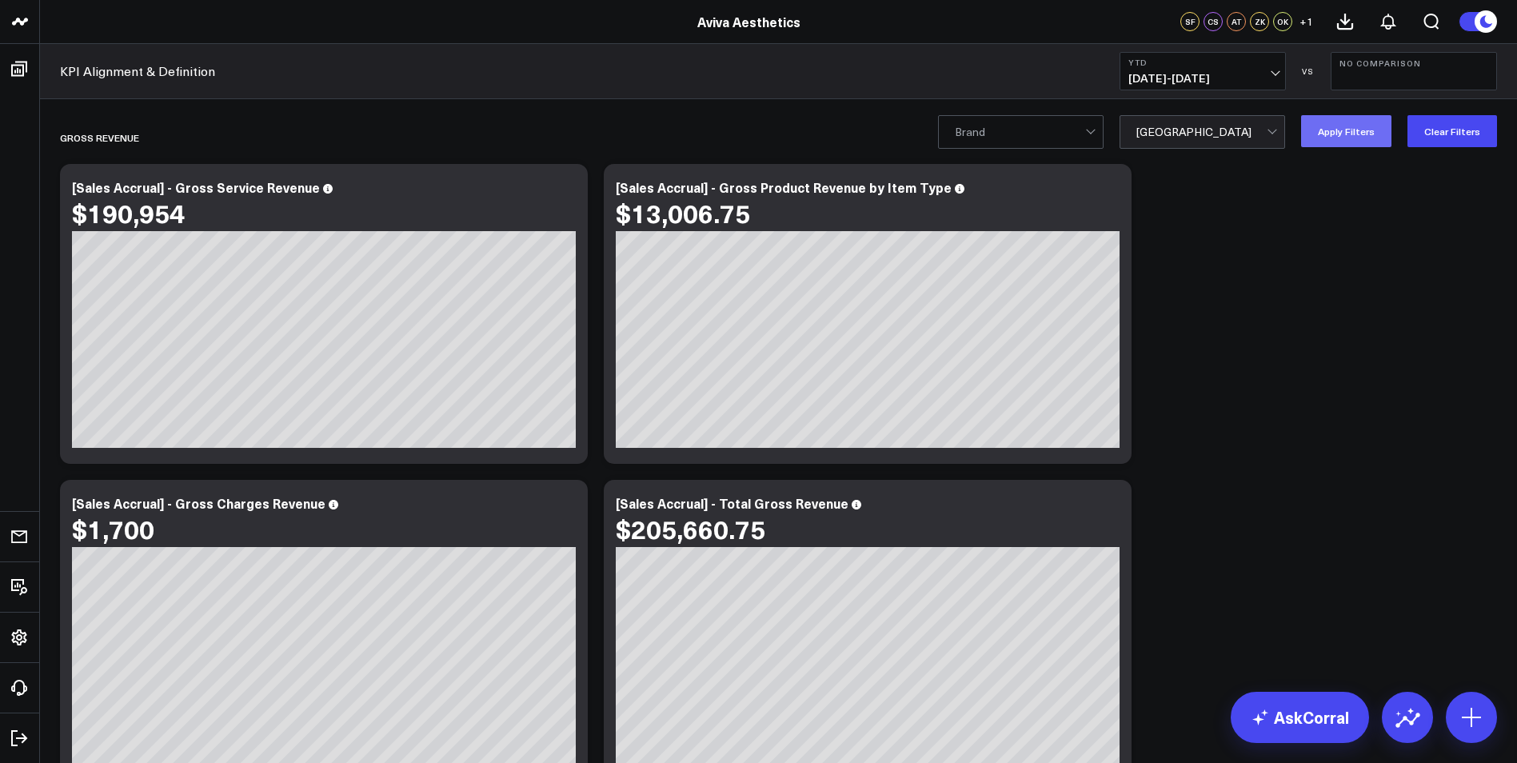
click at [1355, 122] on button "Apply Filters" at bounding box center [1346, 131] width 90 height 32
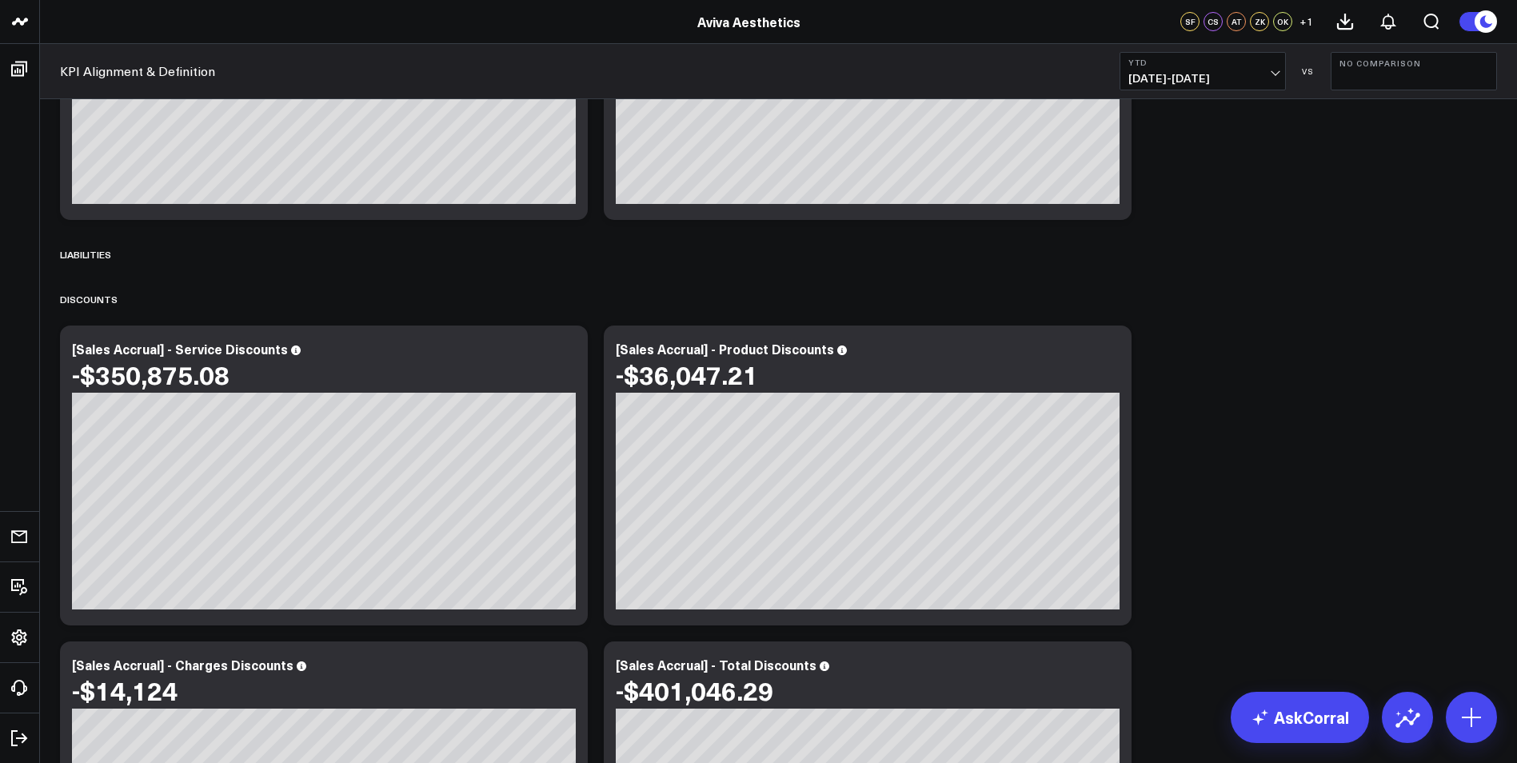
scroll to position [640, 0]
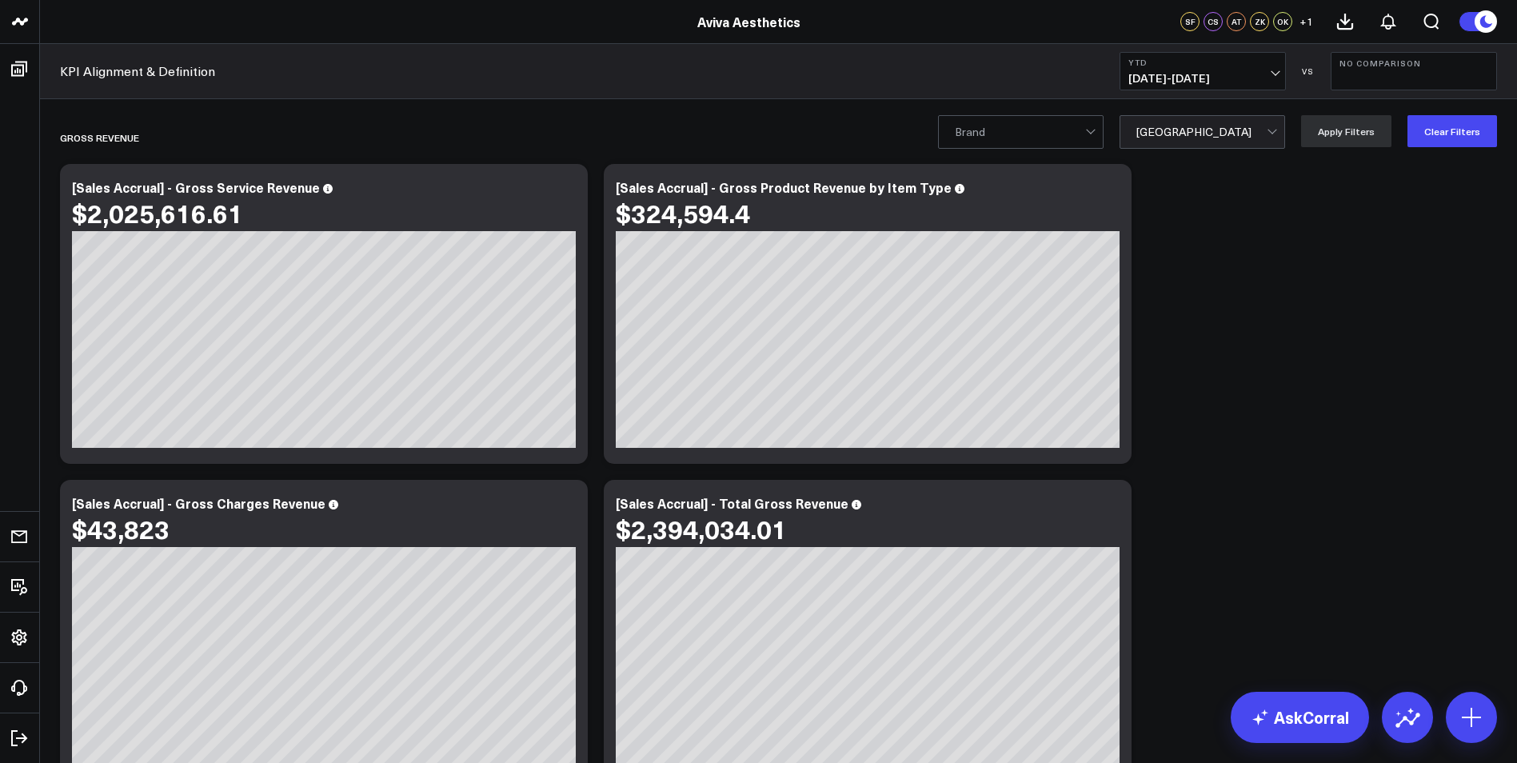
click at [1229, 130] on div at bounding box center [1202, 132] width 130 height 32
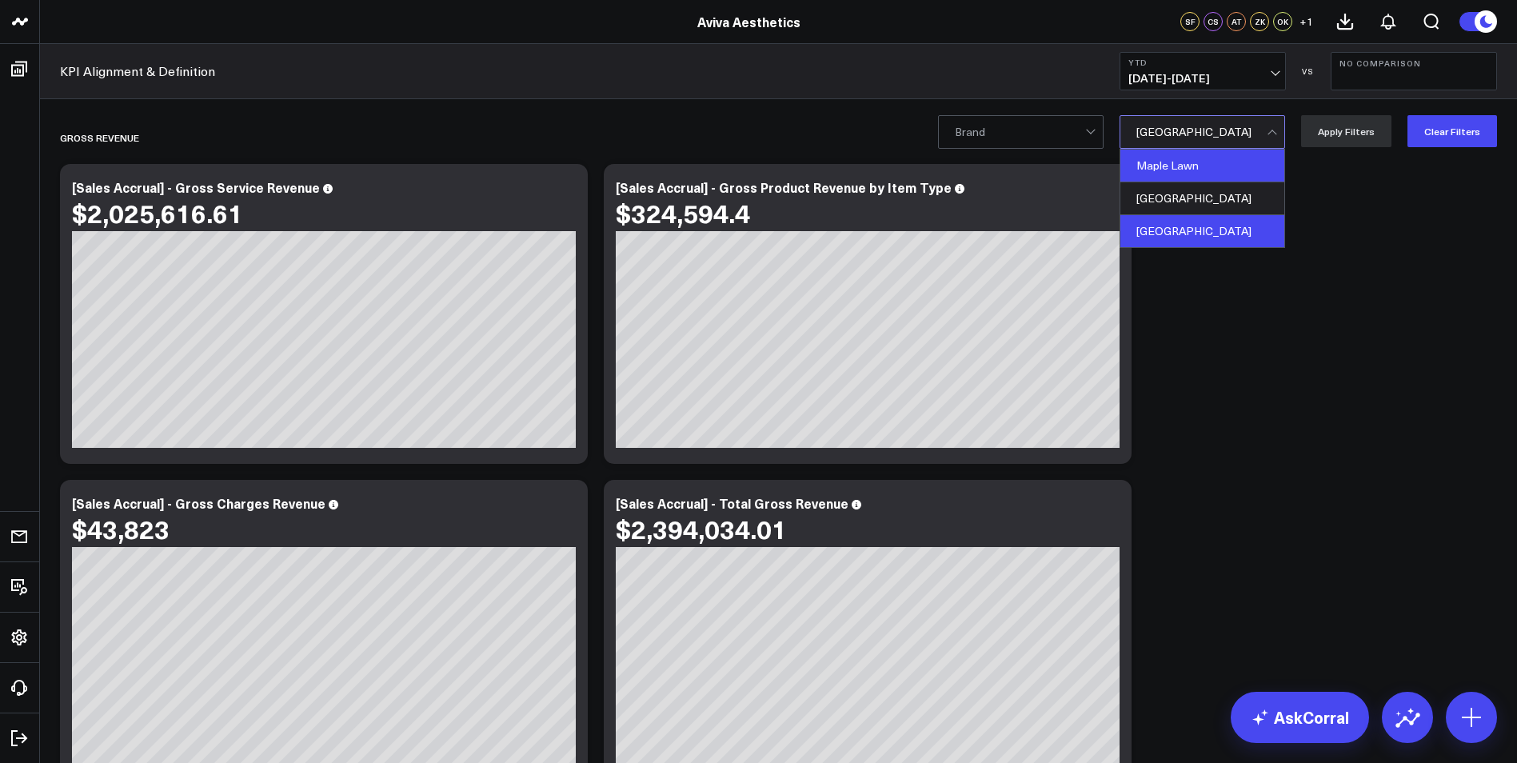
click at [1219, 167] on div "Maple Lawn" at bounding box center [1203, 166] width 164 height 33
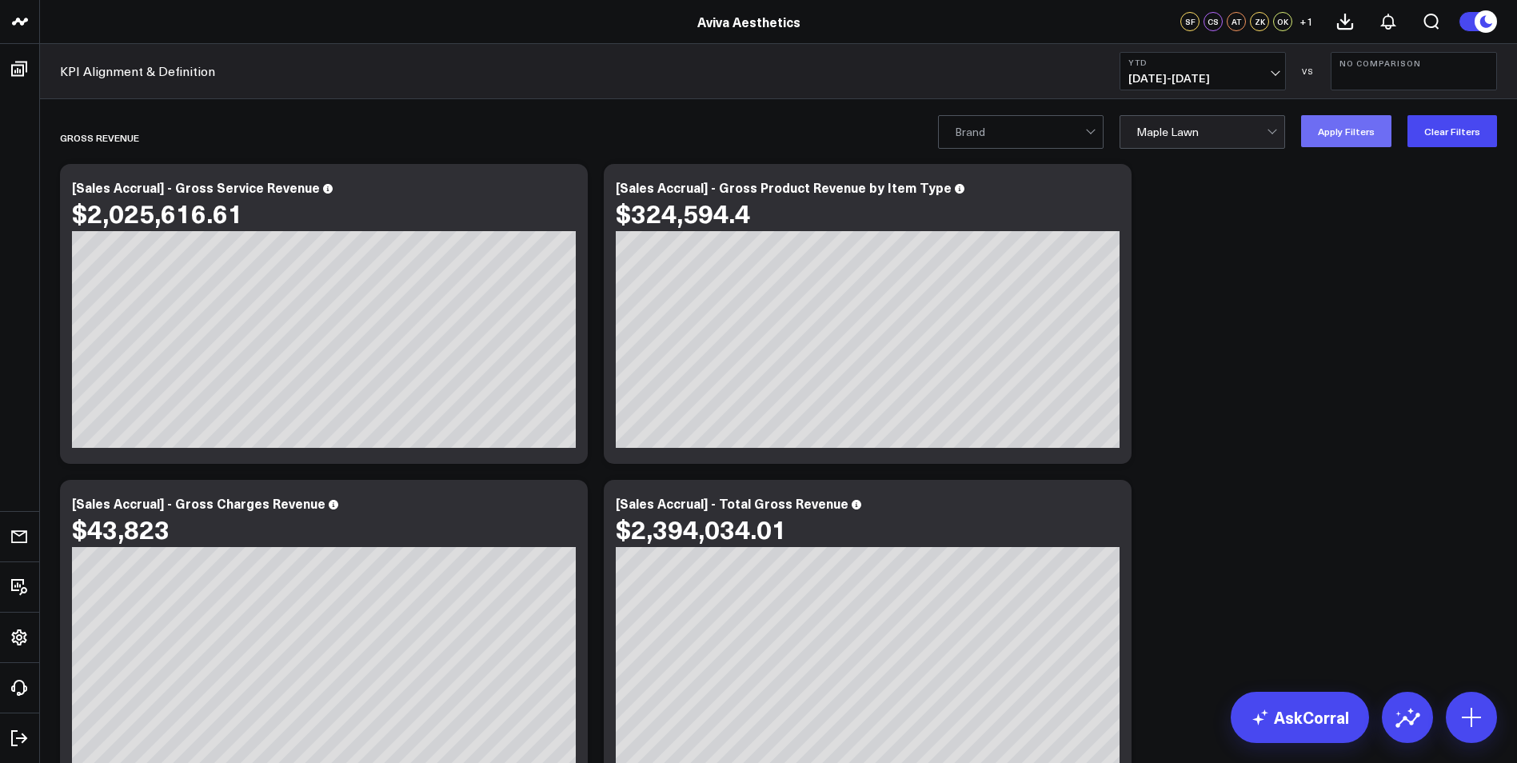
click at [1340, 131] on button "Apply Filters" at bounding box center [1346, 131] width 90 height 32
click at [1225, 133] on div at bounding box center [1202, 132] width 130 height 32
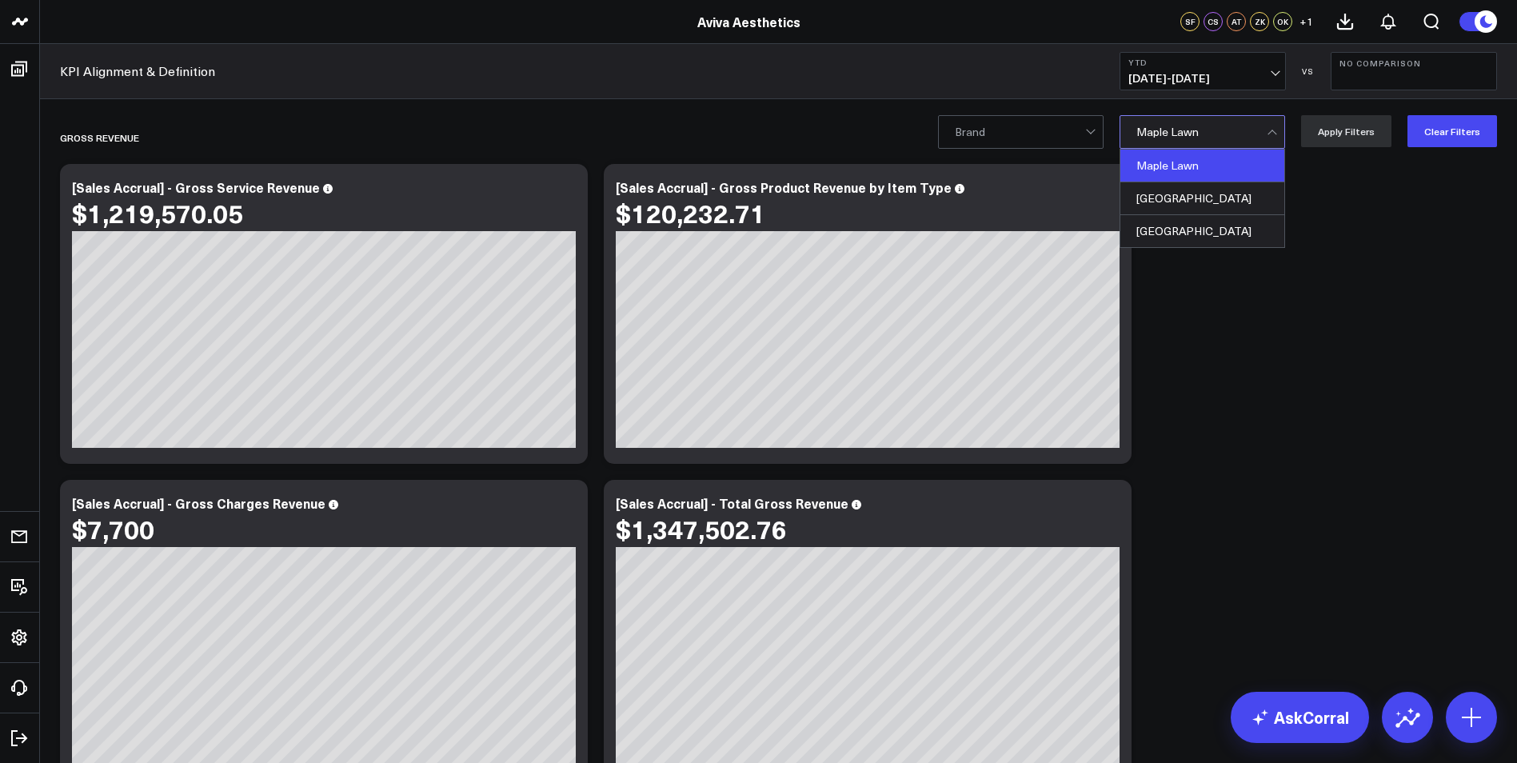
drag, startPoint x: 1229, startPoint y: 196, endPoint x: 1236, endPoint y: 188, distance: 10.8
click at [1230, 194] on div "[GEOGRAPHIC_DATA]" at bounding box center [1203, 198] width 164 height 33
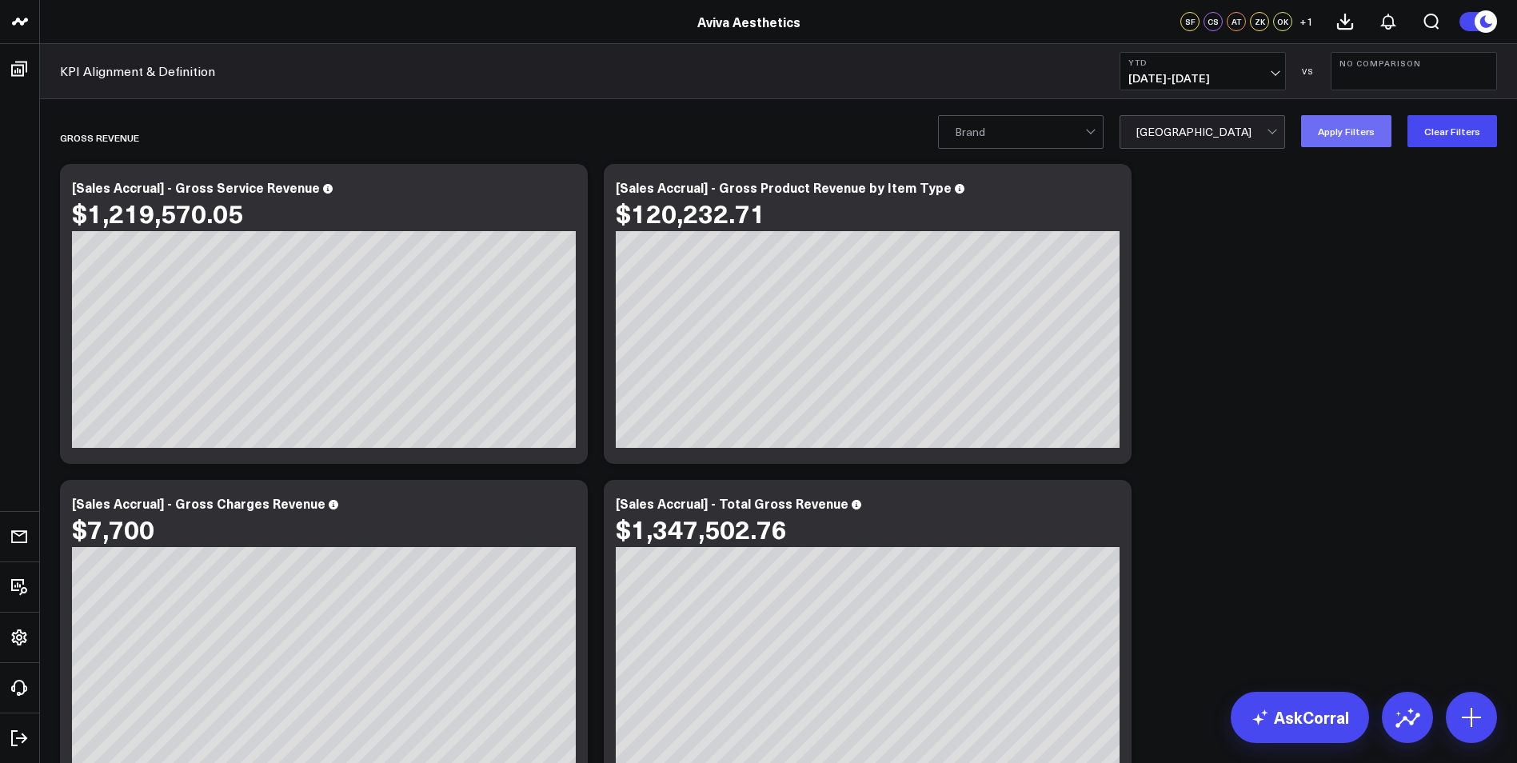
click at [1360, 146] on button "Apply Filters" at bounding box center [1346, 131] width 90 height 32
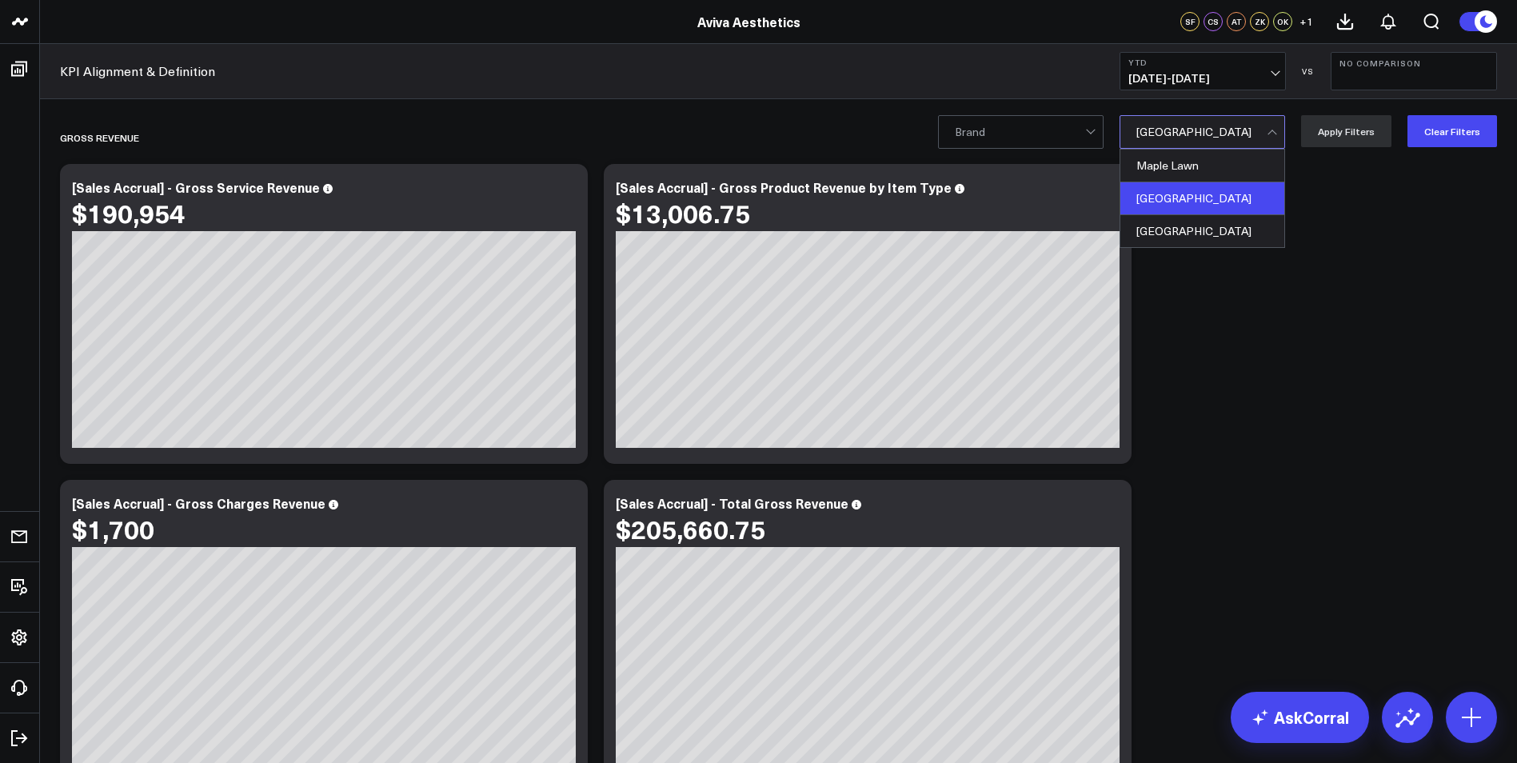
click at [1233, 132] on div at bounding box center [1202, 132] width 130 height 32
click at [1240, 227] on div "[GEOGRAPHIC_DATA]" at bounding box center [1203, 231] width 164 height 32
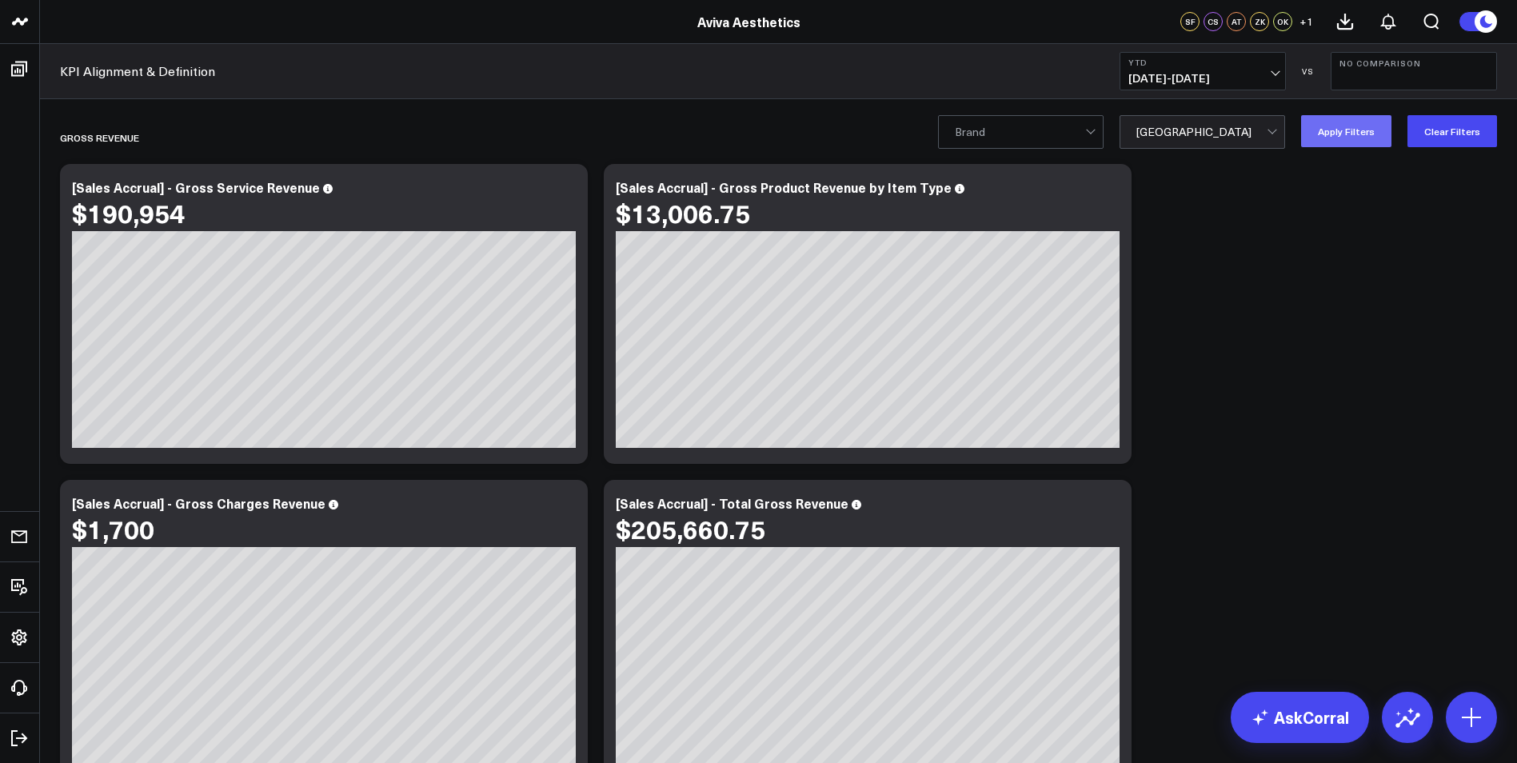
click at [1343, 139] on button "Apply Filters" at bounding box center [1346, 131] width 90 height 32
click at [1209, 134] on div at bounding box center [1202, 132] width 130 height 32
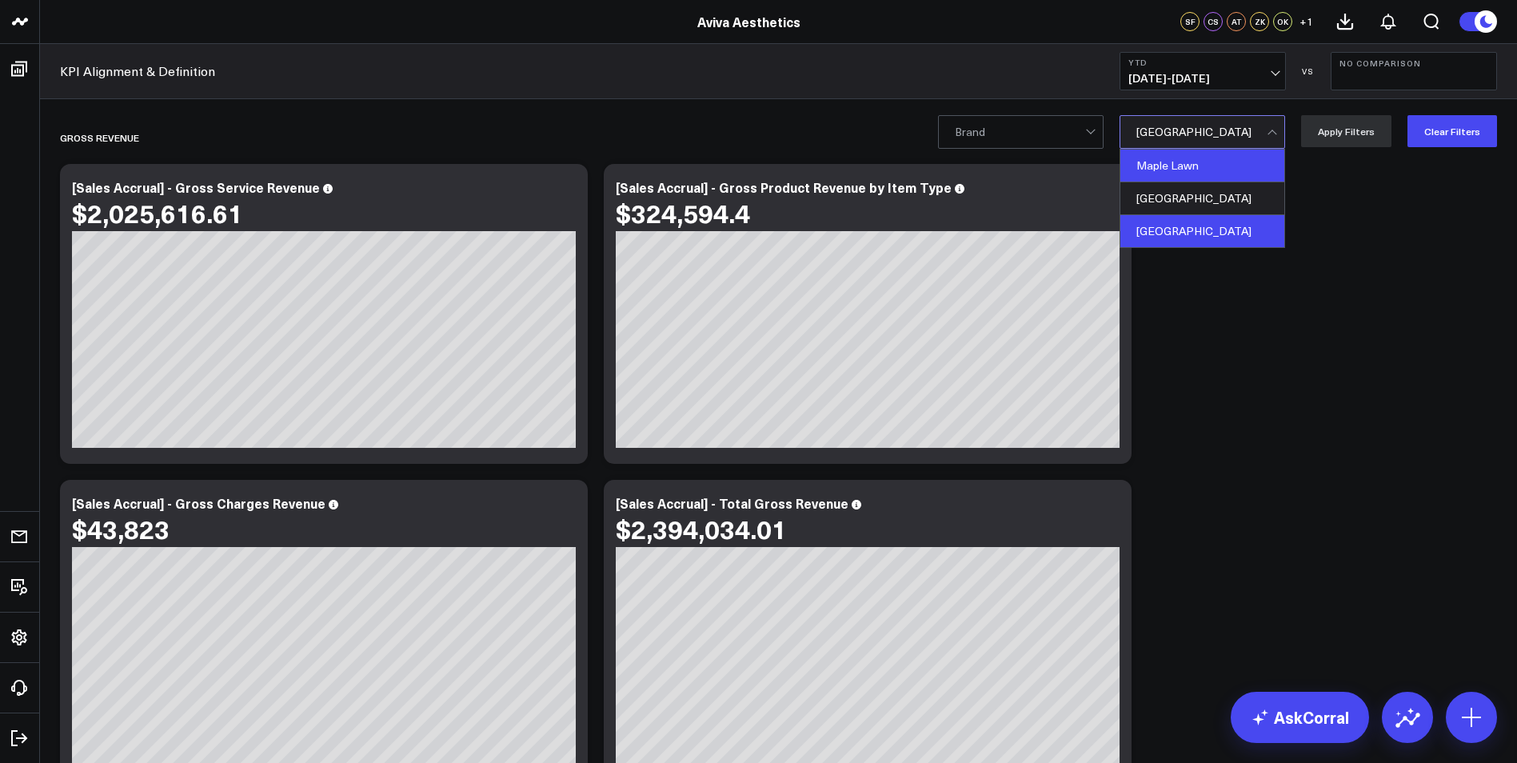
click at [1221, 157] on div "Maple Lawn" at bounding box center [1203, 166] width 164 height 33
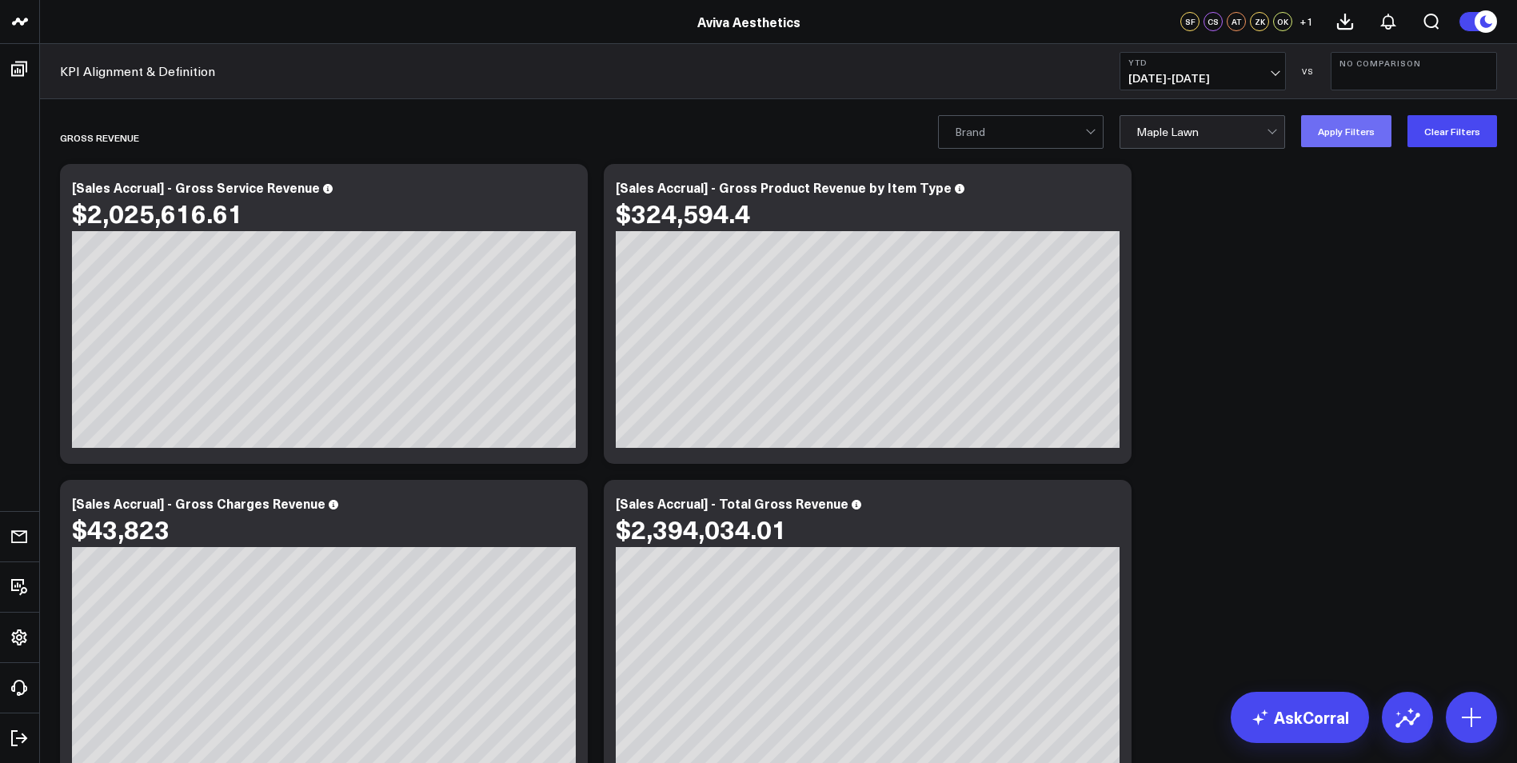
click at [1331, 138] on button "Apply Filters" at bounding box center [1346, 131] width 90 height 32
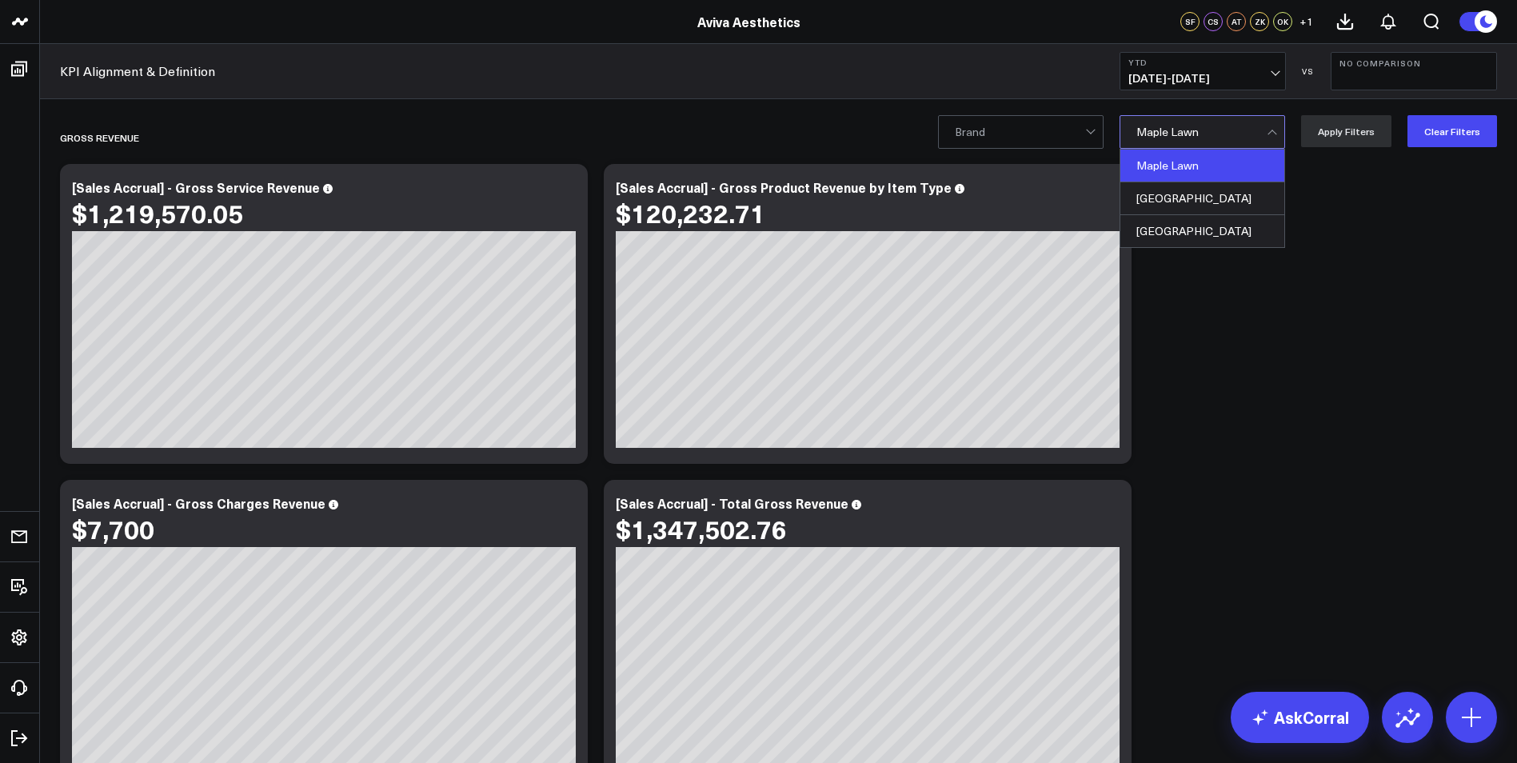
click at [1244, 130] on div at bounding box center [1202, 132] width 130 height 32
click at [1244, 198] on div "[GEOGRAPHIC_DATA]" at bounding box center [1203, 198] width 164 height 33
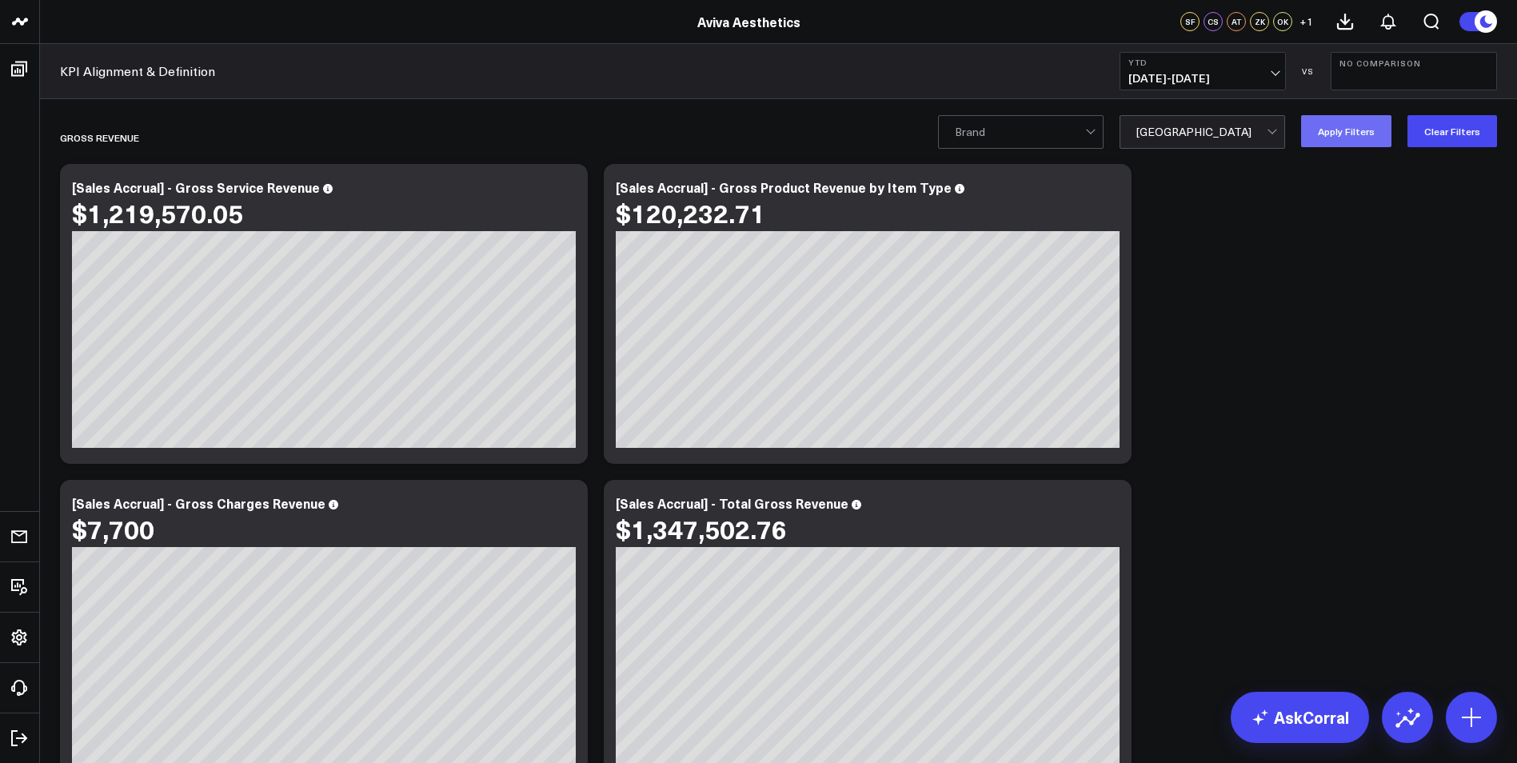
click at [1362, 133] on button "Apply Filters" at bounding box center [1346, 131] width 90 height 32
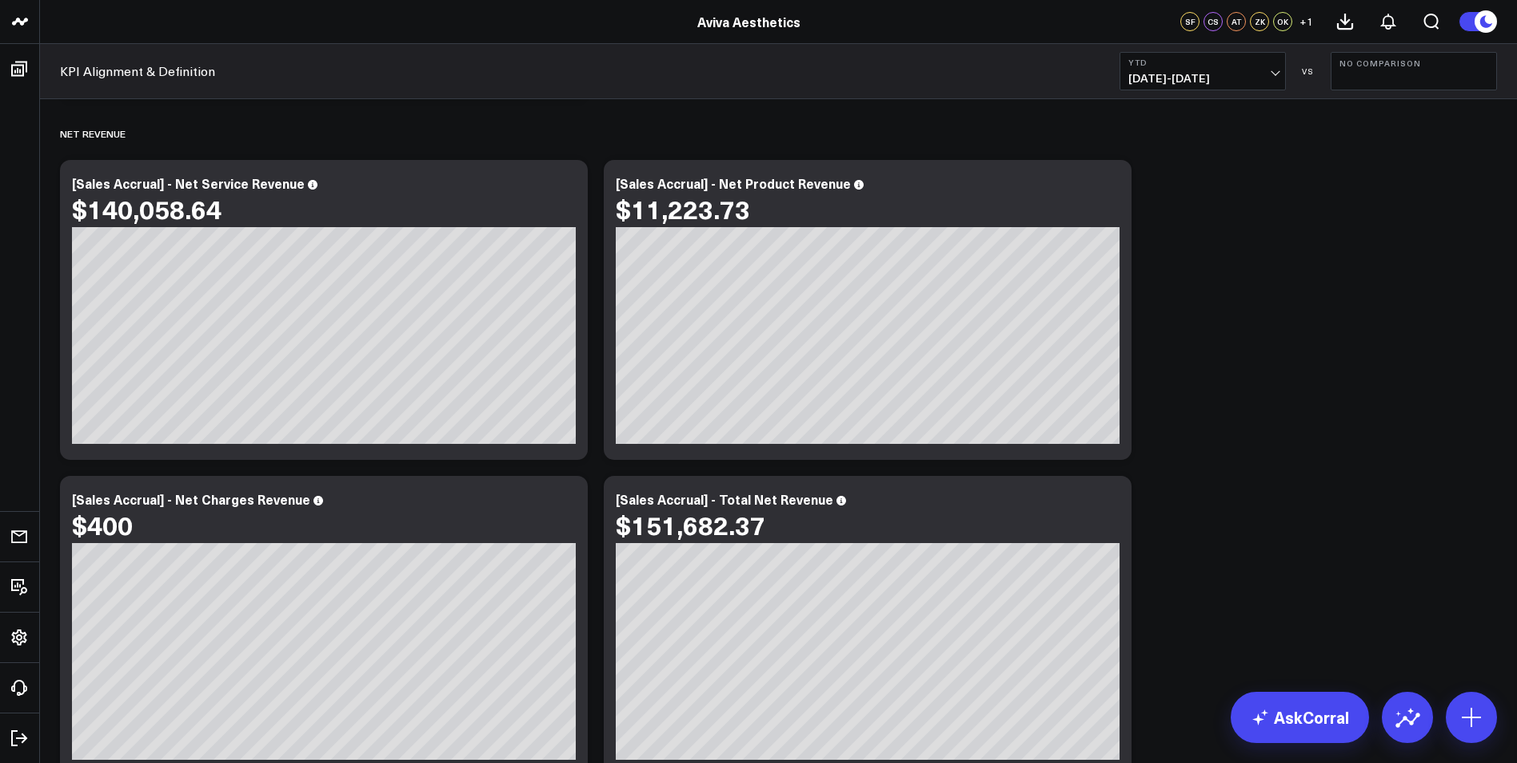
scroll to position [2079, 0]
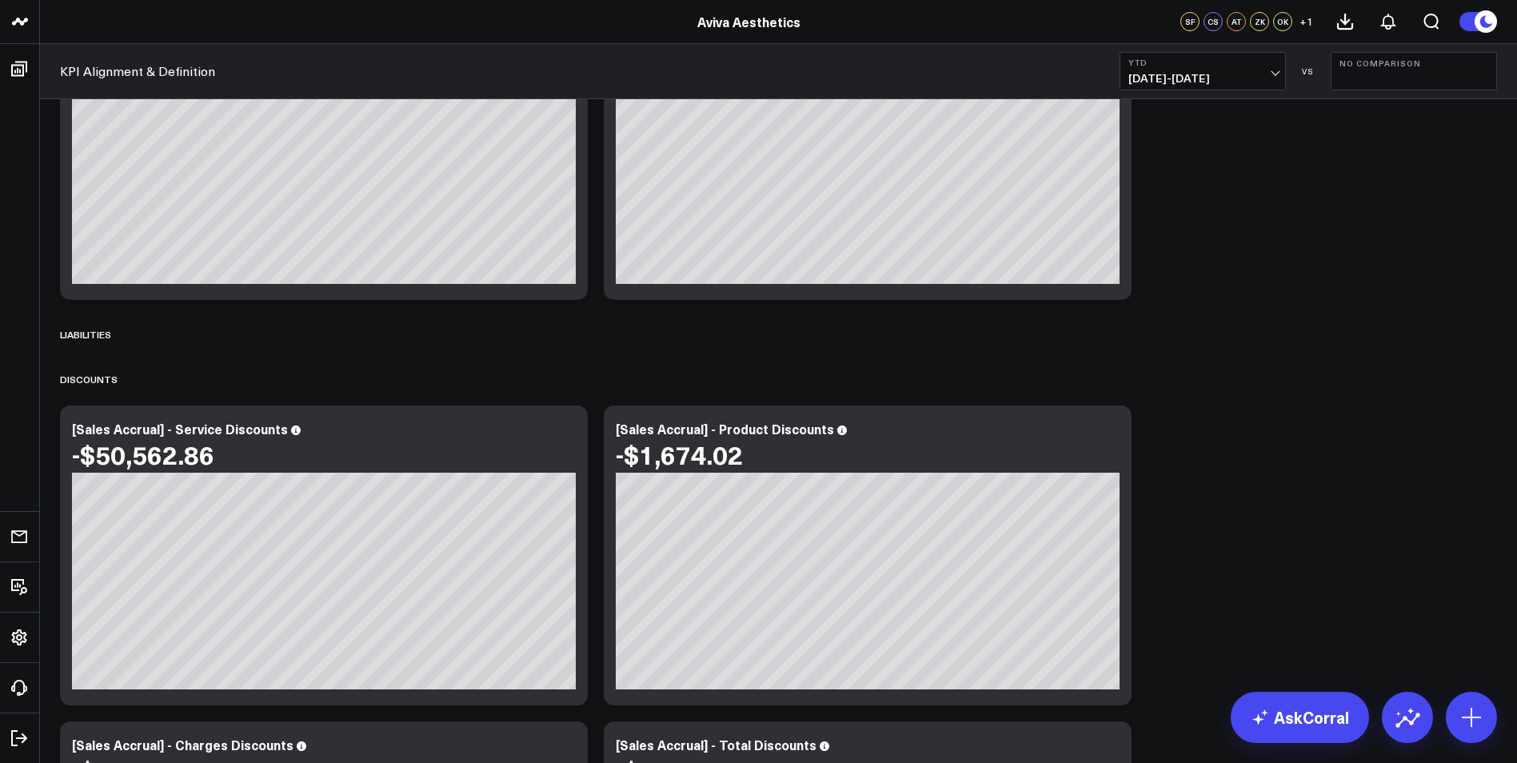
scroll to position [0, 0]
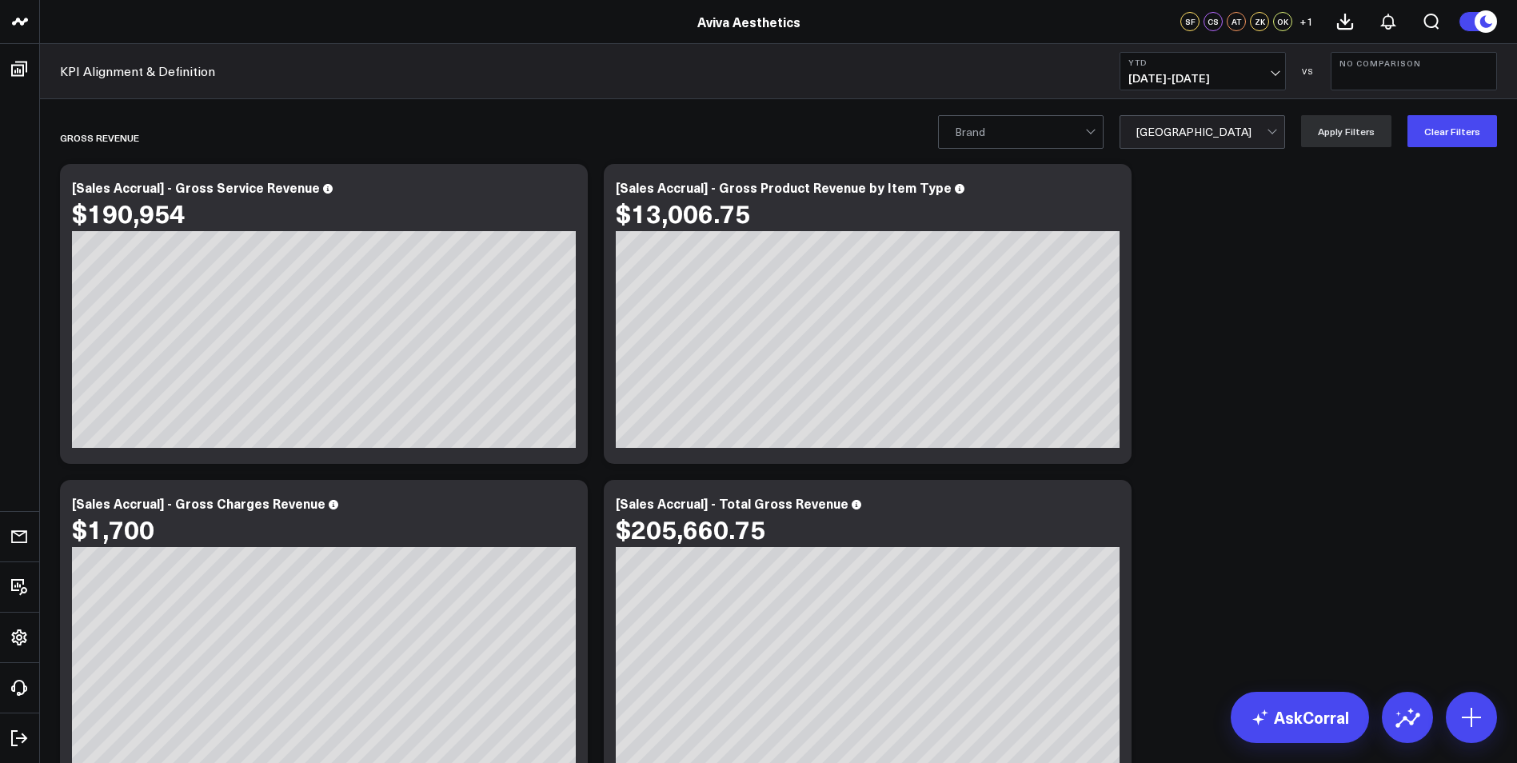
click at [1251, 134] on div at bounding box center [1202, 132] width 130 height 32
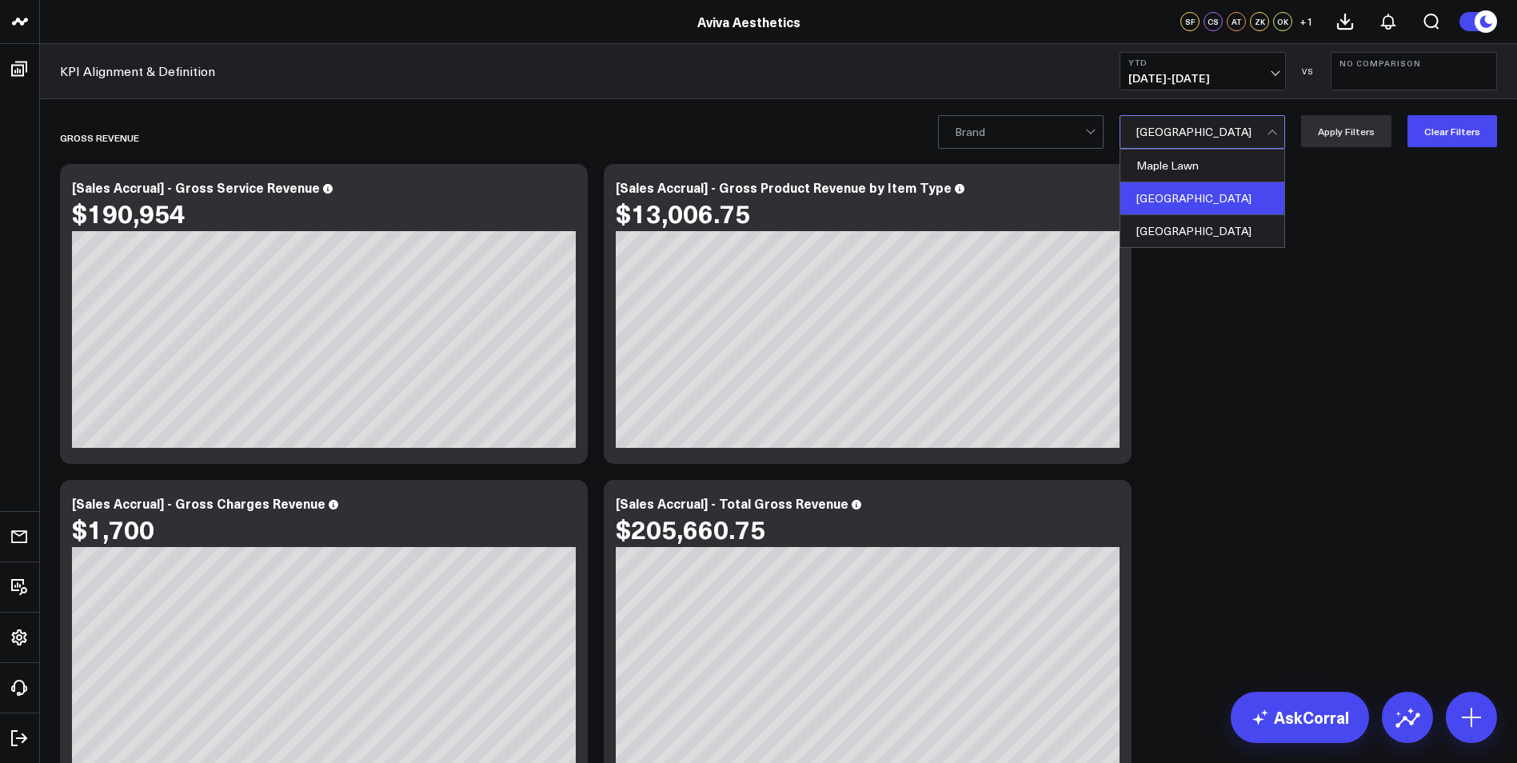
drag, startPoint x: 1237, startPoint y: 227, endPoint x: 1328, endPoint y: 163, distance: 110.7
click at [1238, 227] on div "[GEOGRAPHIC_DATA]" at bounding box center [1203, 231] width 164 height 32
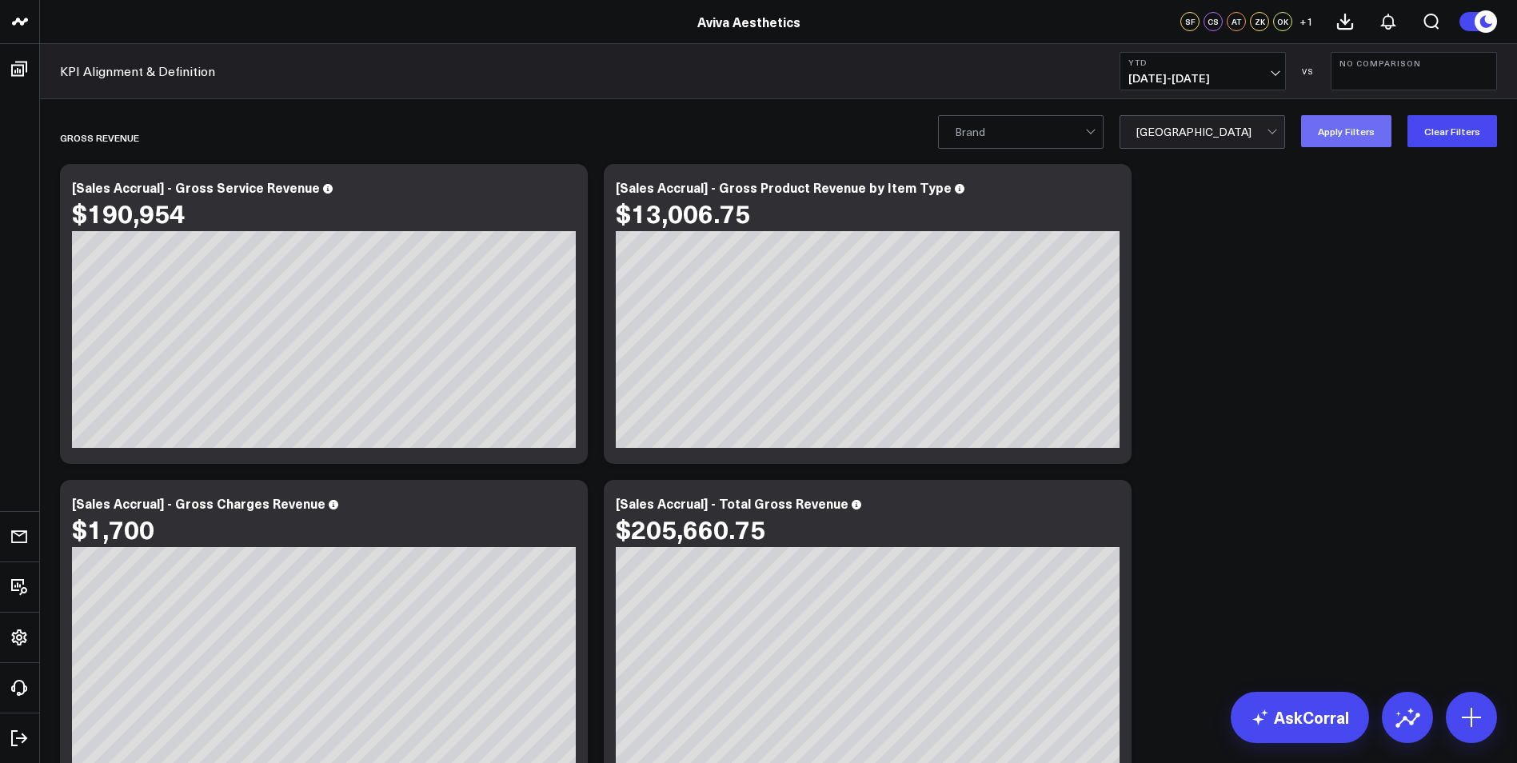
click at [1351, 131] on button "Apply Filters" at bounding box center [1346, 131] width 90 height 32
click at [1259, 134] on div at bounding box center [1202, 132] width 130 height 32
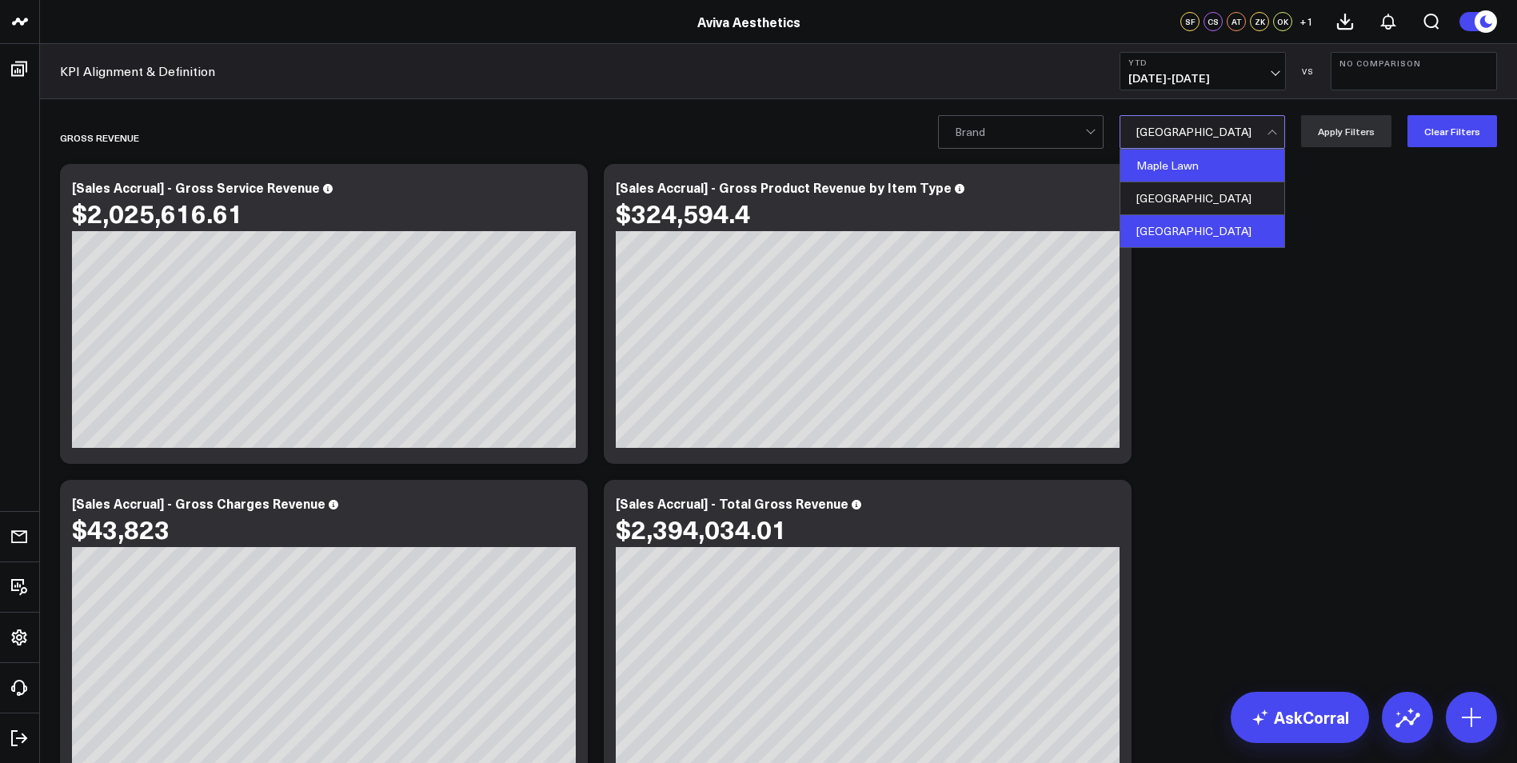
click at [1225, 166] on div "Maple Lawn" at bounding box center [1203, 166] width 164 height 33
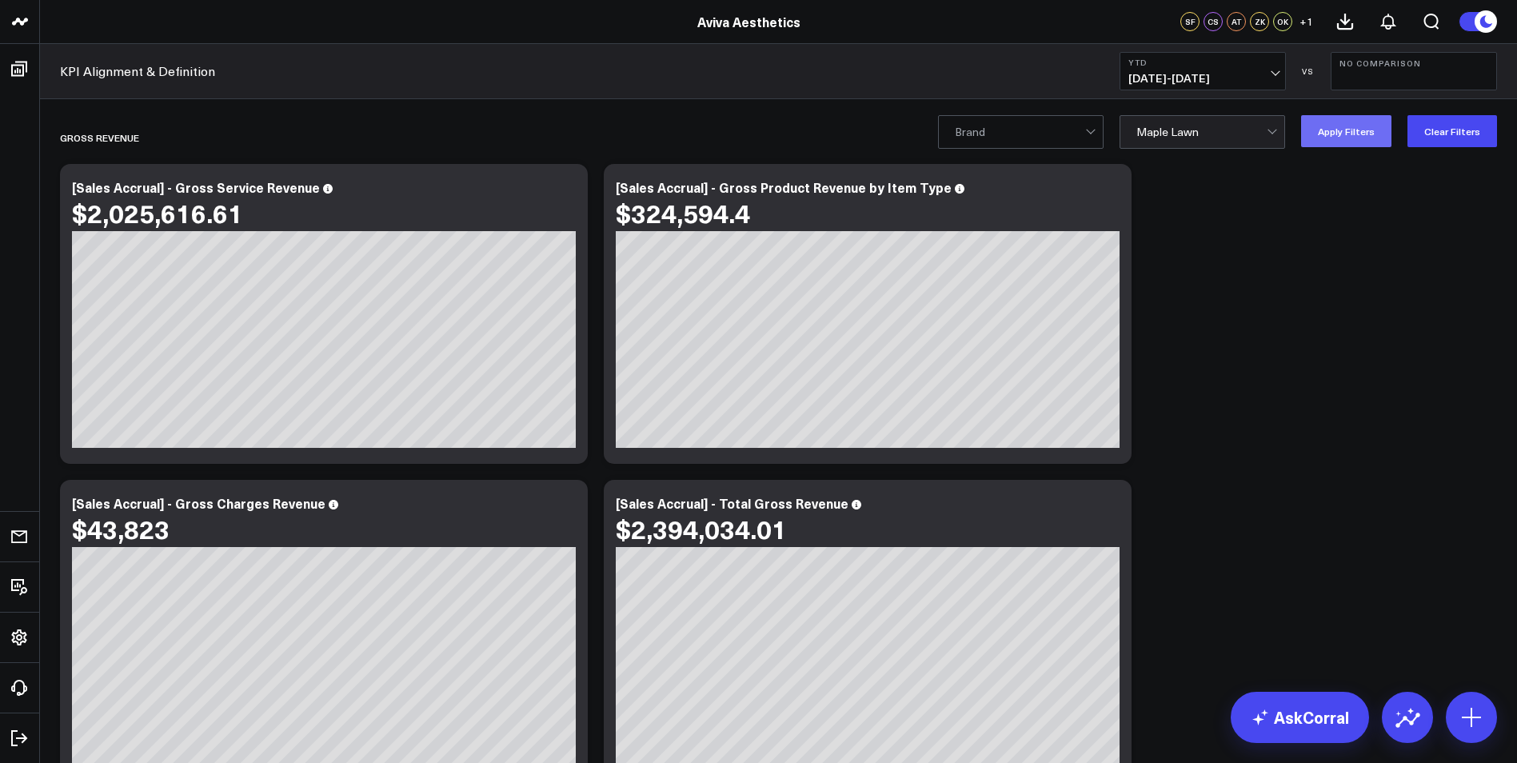
click at [1362, 135] on button "Apply Filters" at bounding box center [1346, 131] width 90 height 32
click at [1212, 125] on div at bounding box center [1202, 132] width 130 height 32
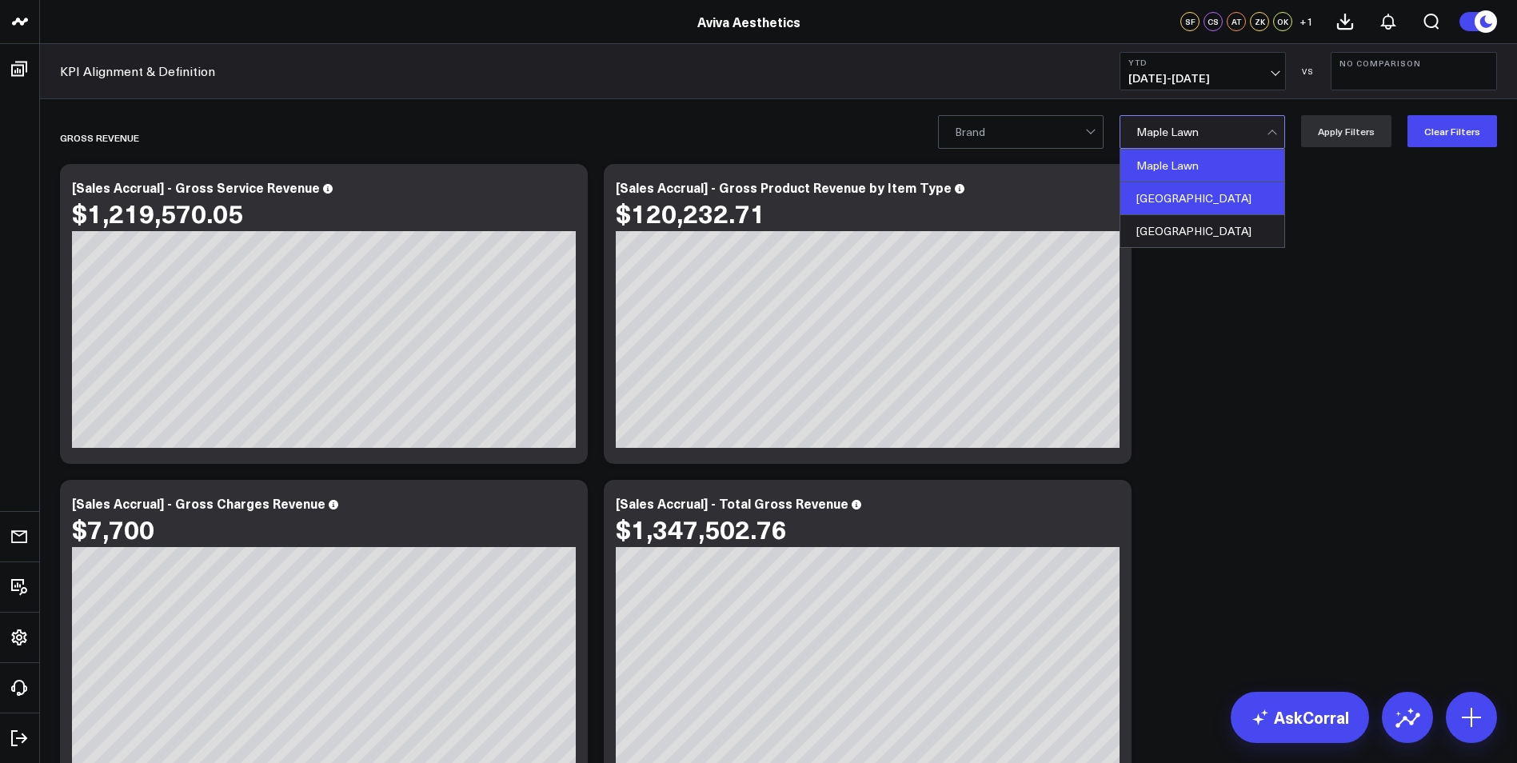
click at [1227, 206] on div "[GEOGRAPHIC_DATA]" at bounding box center [1203, 198] width 164 height 33
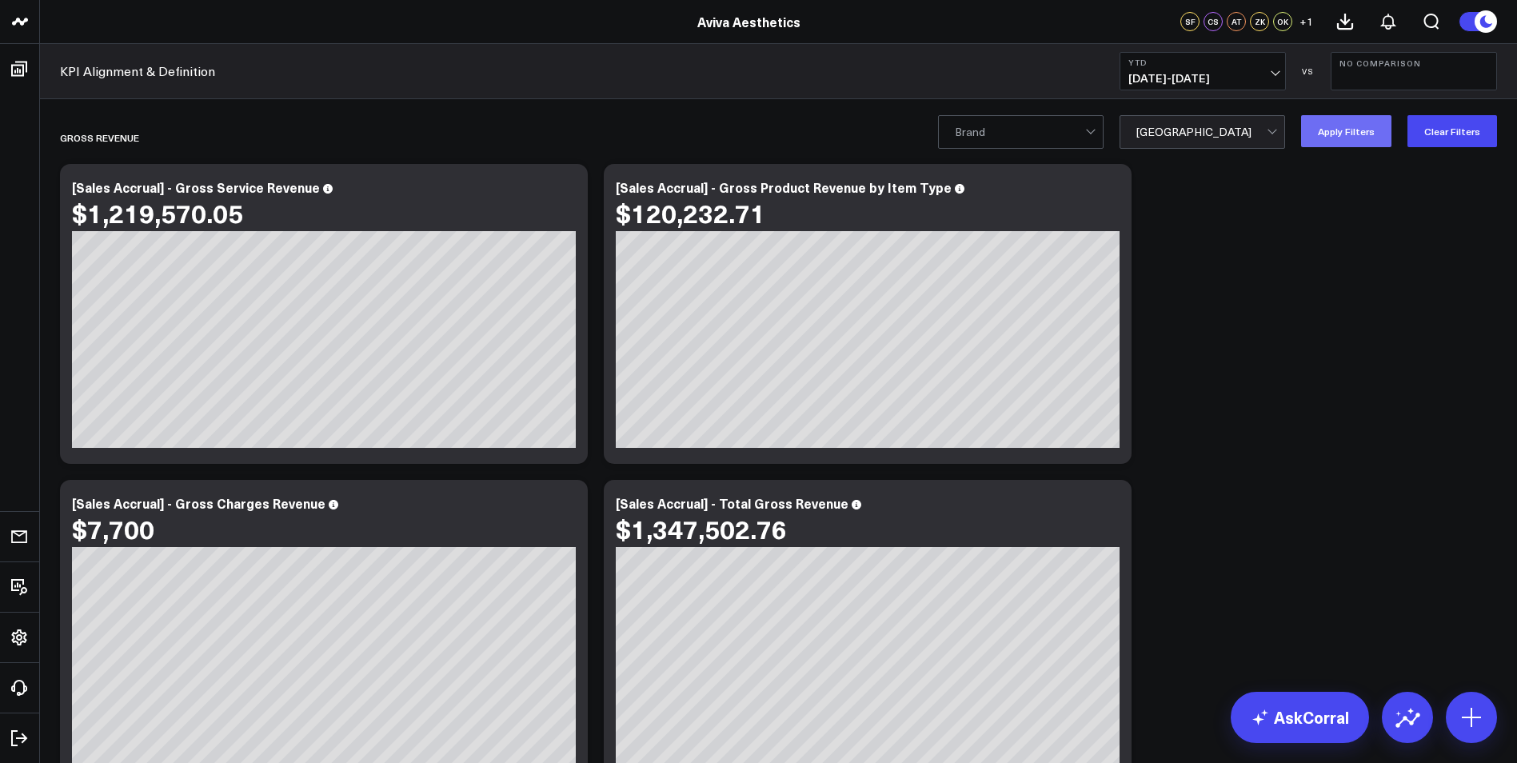
click at [1335, 136] on button "Apply Filters" at bounding box center [1346, 131] width 90 height 32
click at [1216, 129] on div at bounding box center [1202, 132] width 130 height 32
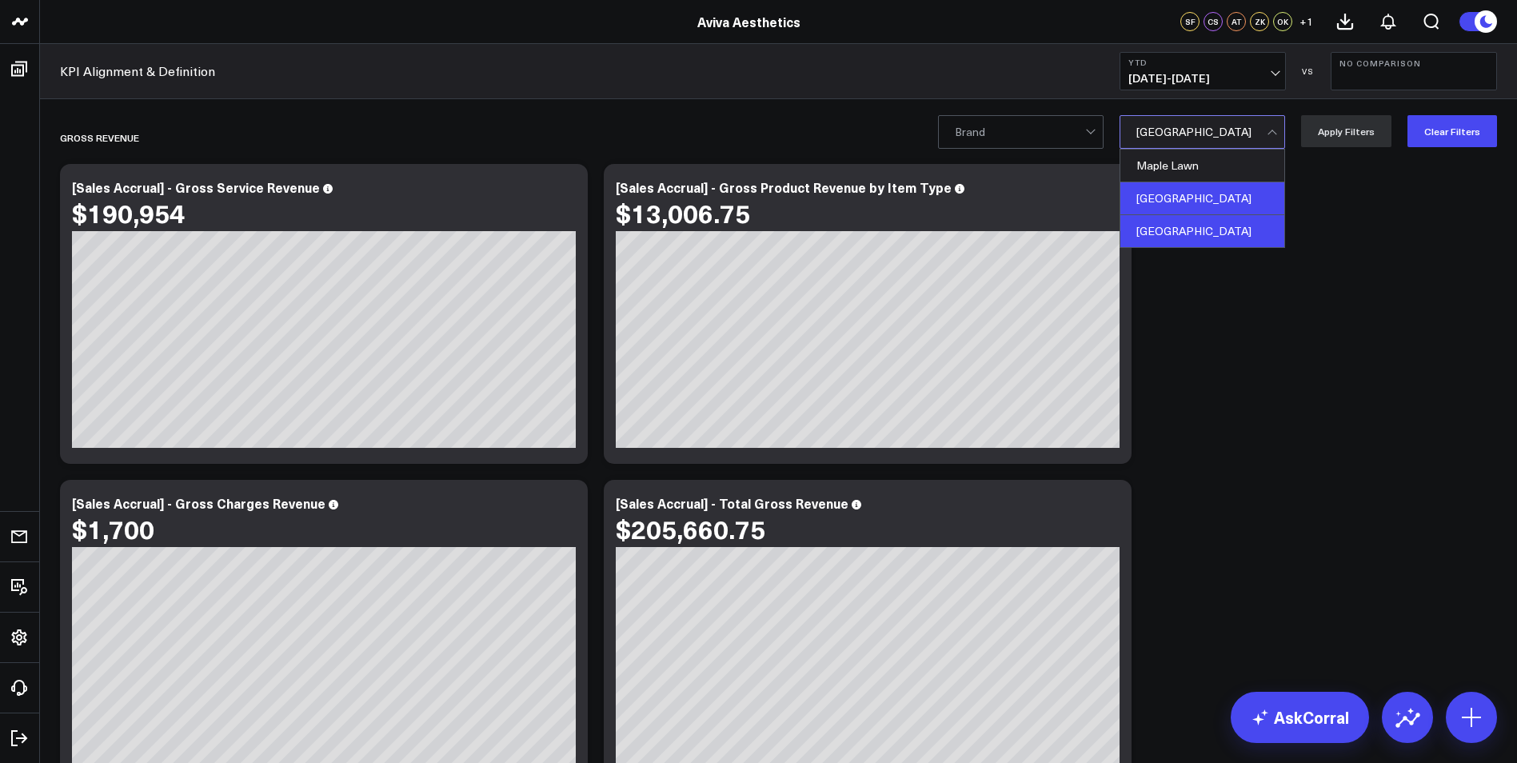
click at [1240, 225] on div "[GEOGRAPHIC_DATA]" at bounding box center [1203, 231] width 164 height 32
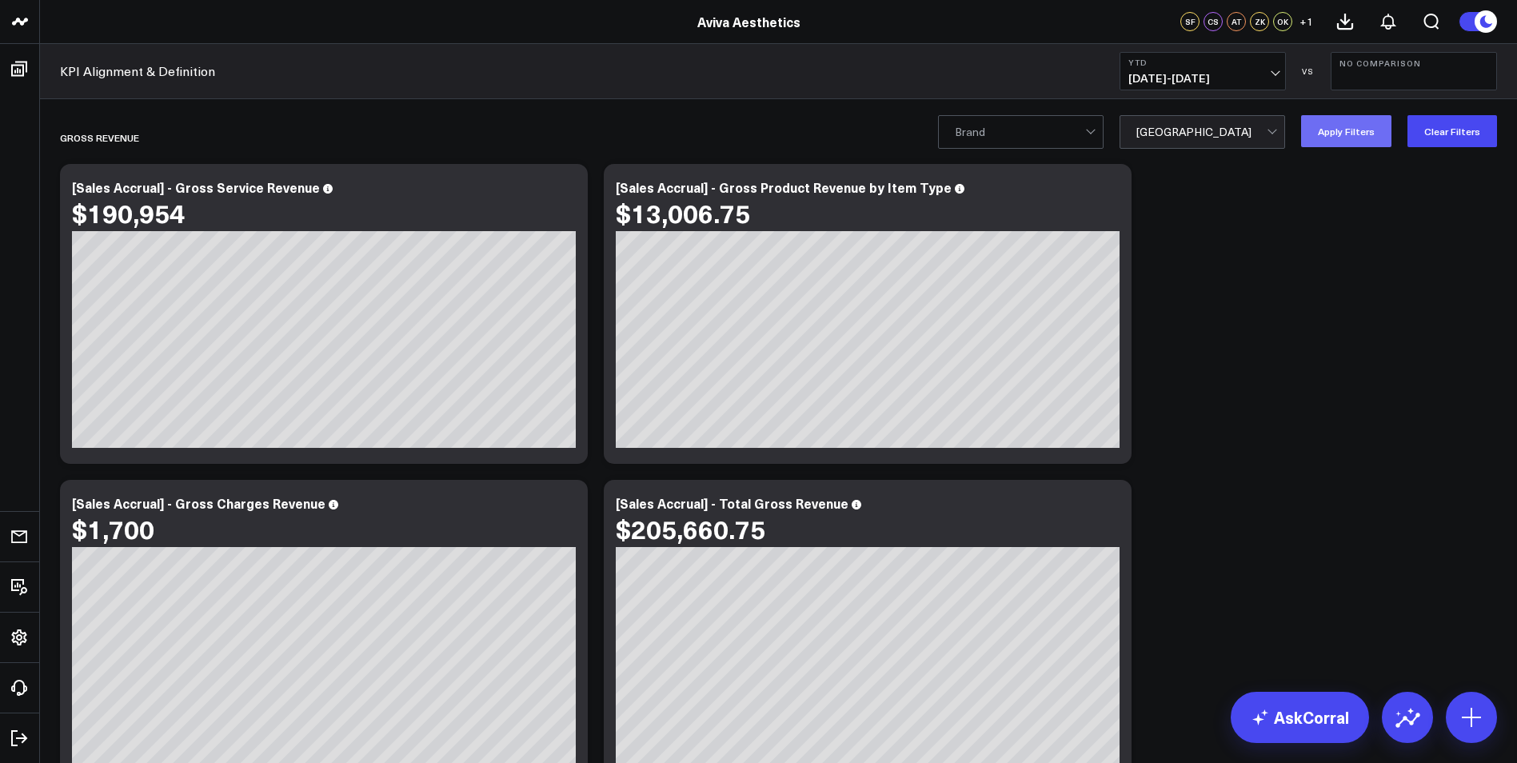
click at [1355, 135] on button "Apply Filters" at bounding box center [1346, 131] width 90 height 32
click at [1263, 135] on div at bounding box center [1202, 132] width 130 height 32
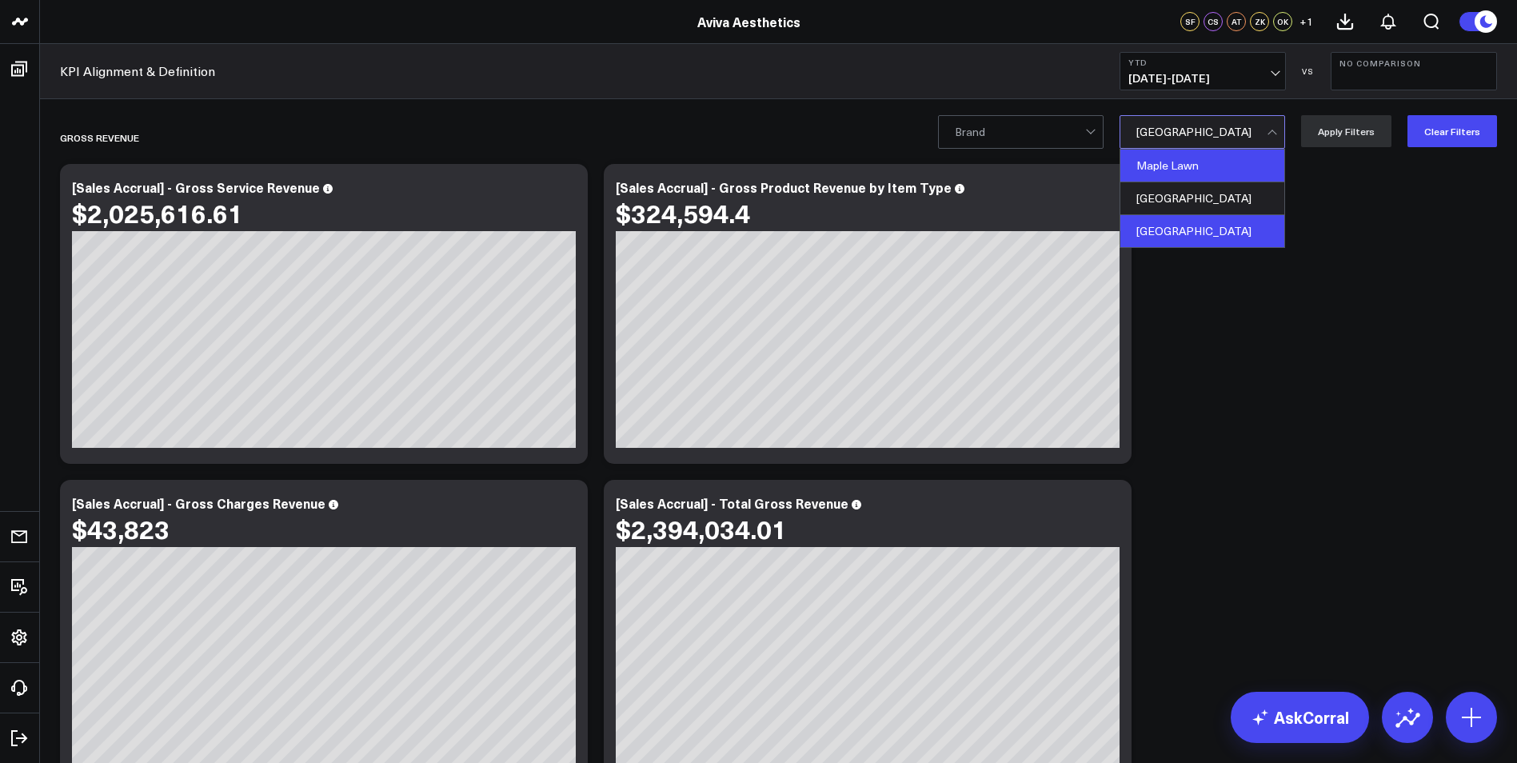
click at [1251, 167] on div "Maple Lawn" at bounding box center [1203, 166] width 164 height 33
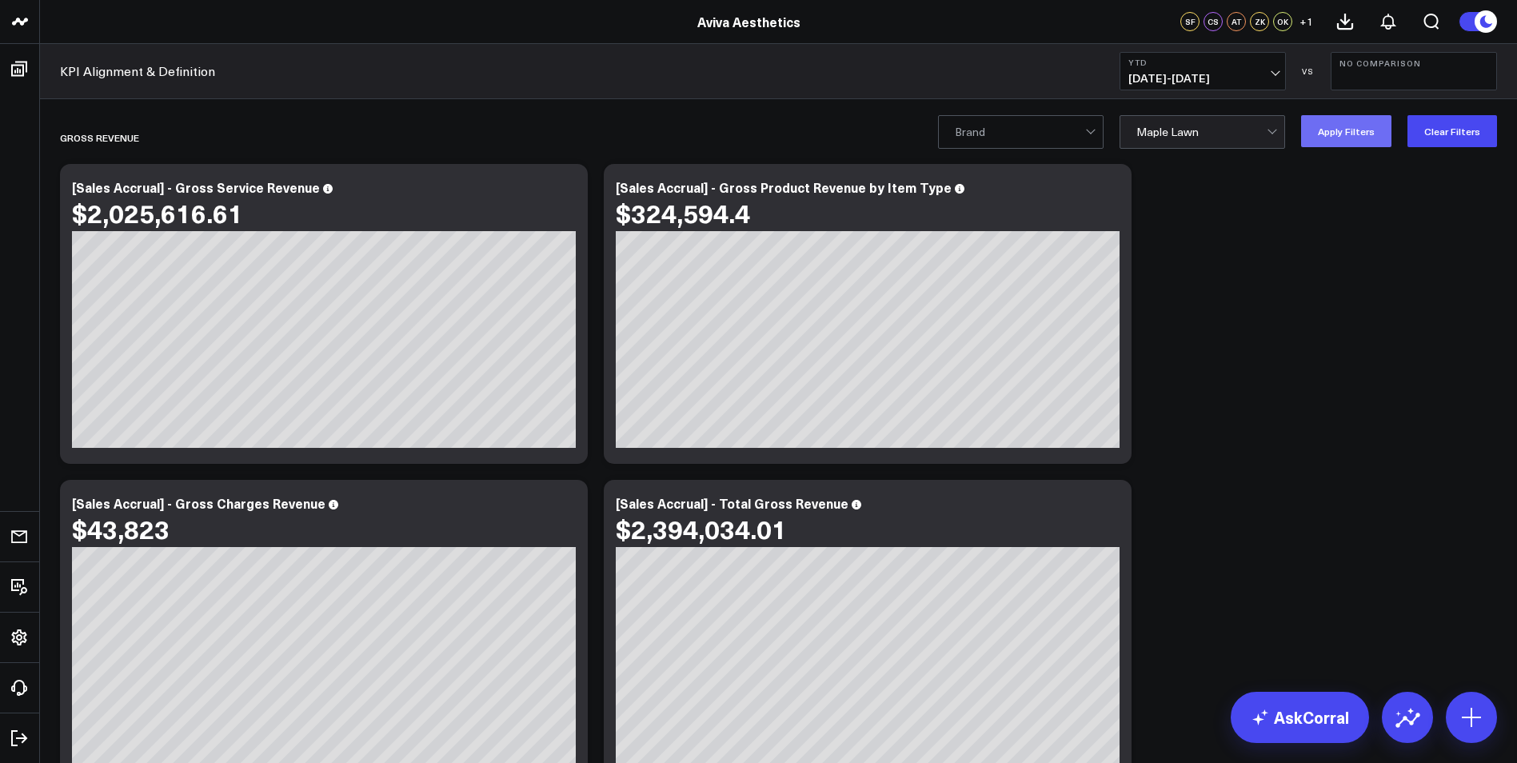
click at [1332, 134] on button "Apply Filters" at bounding box center [1346, 131] width 90 height 32
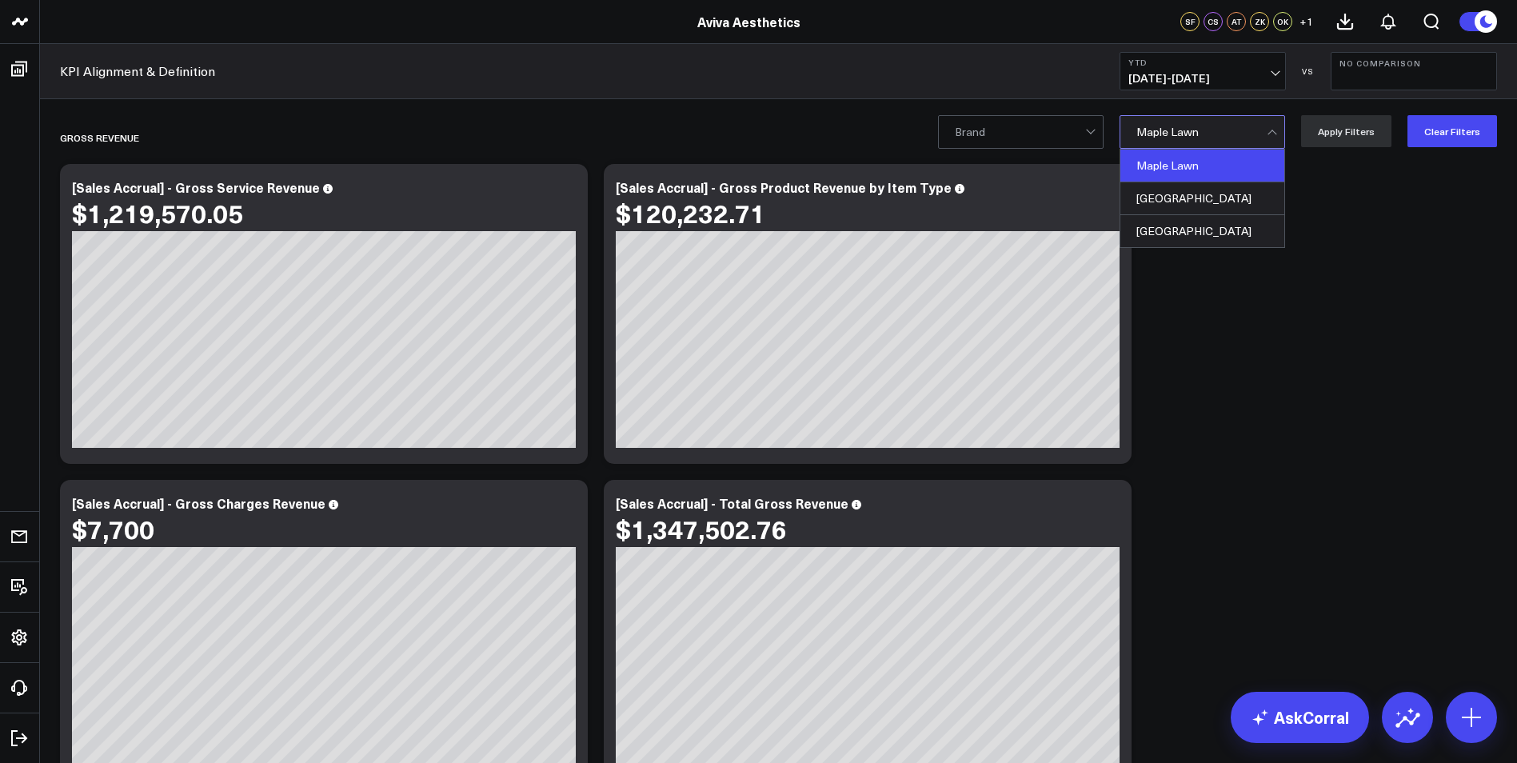
click at [1212, 132] on div at bounding box center [1202, 132] width 130 height 32
click at [1217, 190] on div "[GEOGRAPHIC_DATA]" at bounding box center [1203, 198] width 164 height 33
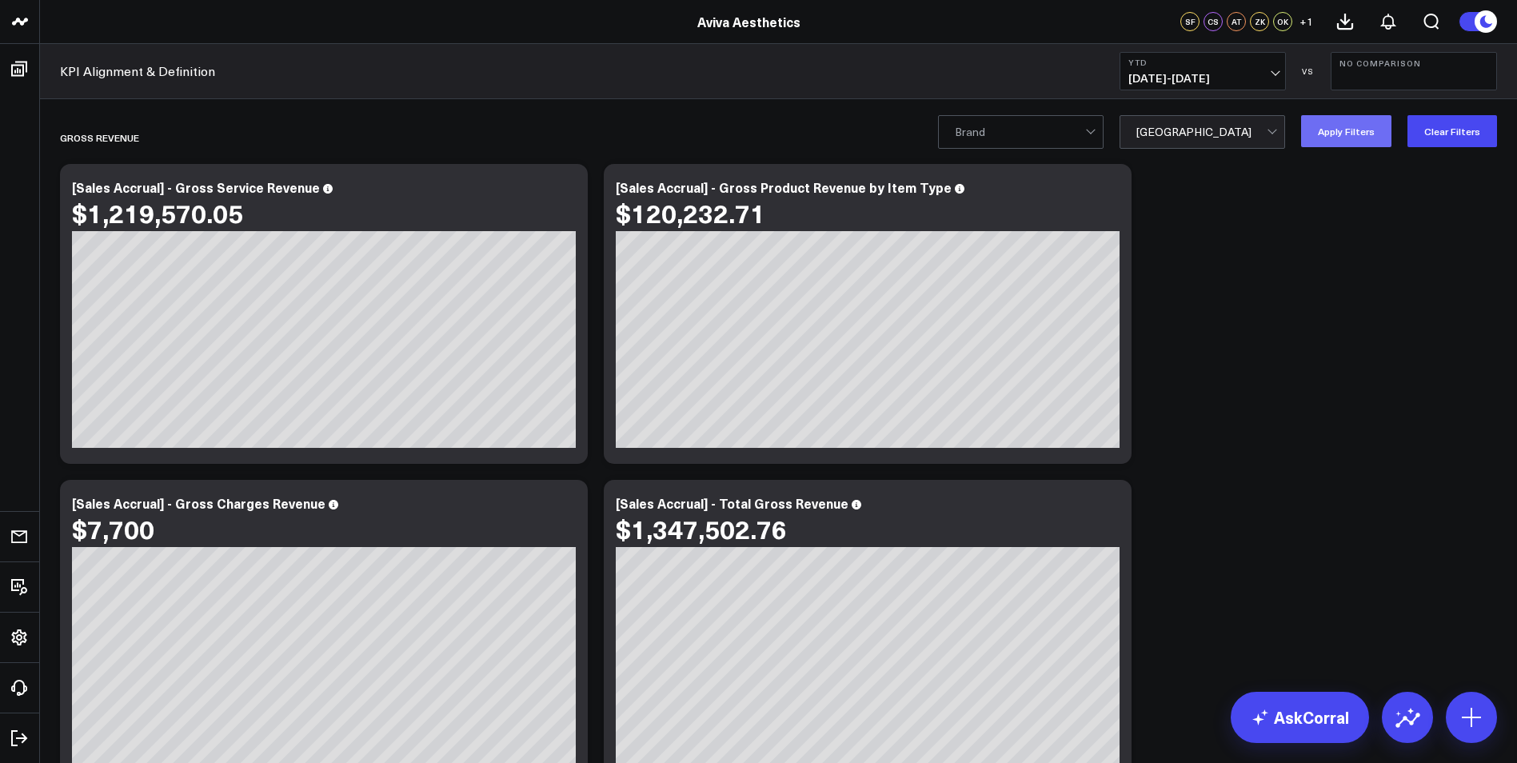
click at [1361, 137] on button "Apply Filters" at bounding box center [1346, 131] width 90 height 32
